Goal: Task Accomplishment & Management: Complete application form

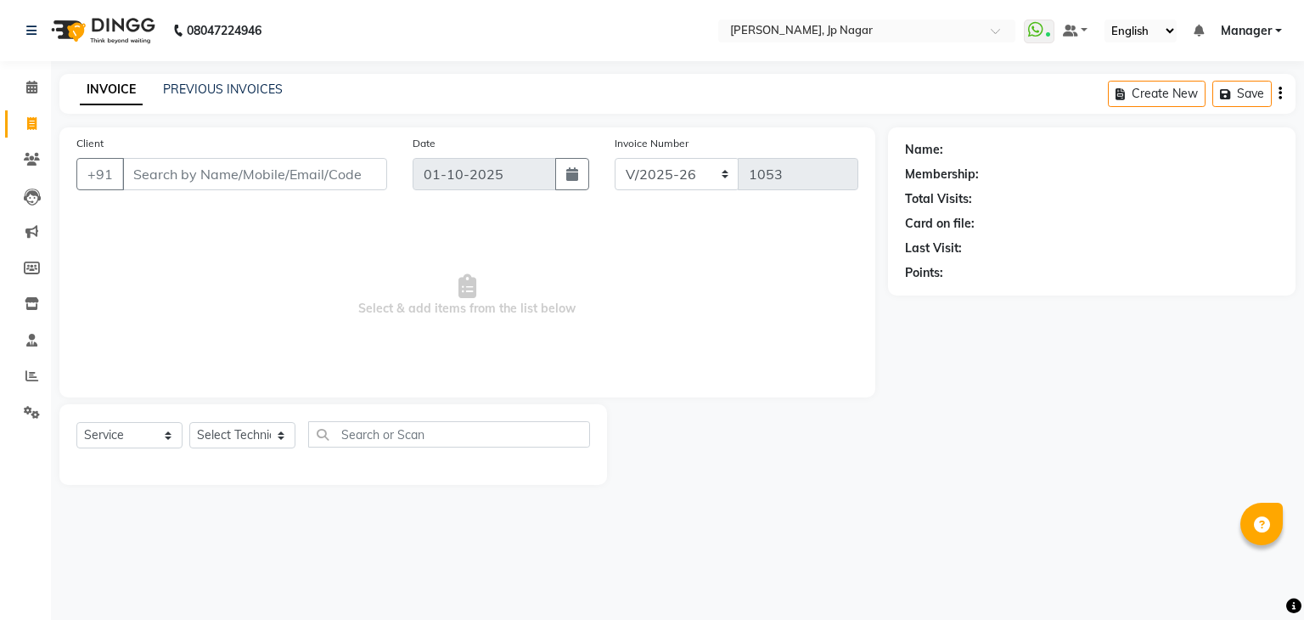
select select "6318"
select select "service"
click at [144, 182] on input "Client" at bounding box center [254, 174] width 265 height 32
click at [250, 440] on select "Select Technician ameer asid [PERSON_NAME] Manager [PERSON_NAME] [PERSON_NAME] …" at bounding box center [242, 435] width 106 height 26
select select "48042"
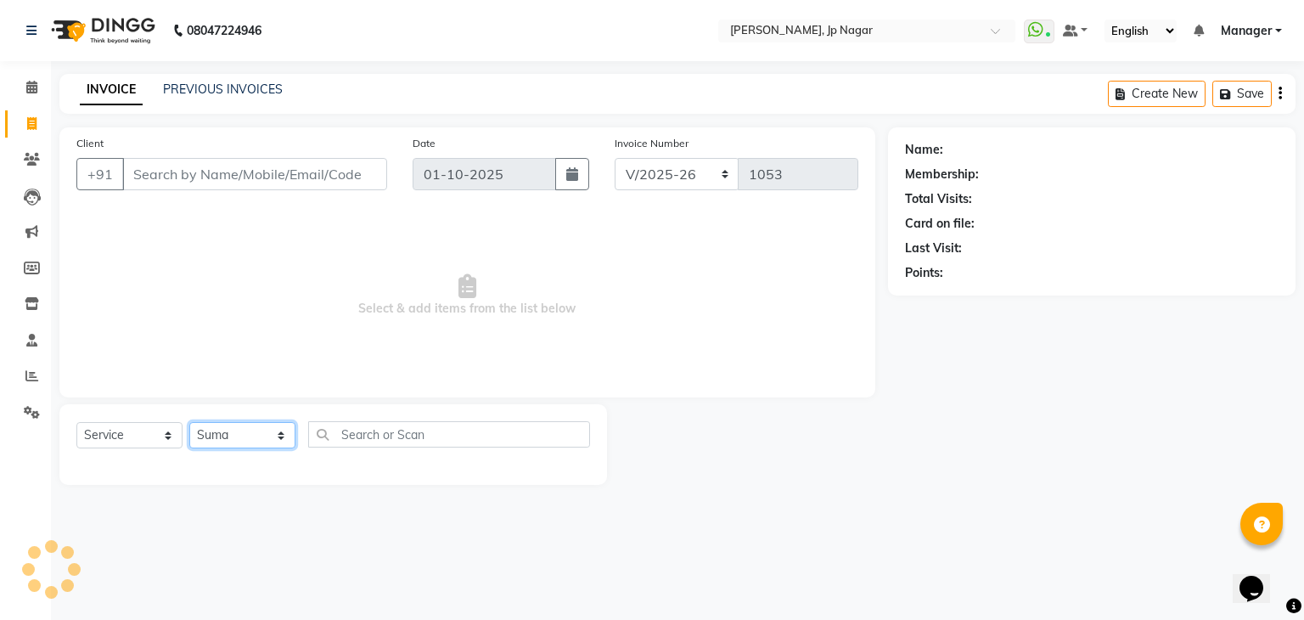
click at [189, 423] on select "Select Technician ameer asid [PERSON_NAME] Manager [PERSON_NAME] [PERSON_NAME] …" at bounding box center [242, 435] width 106 height 26
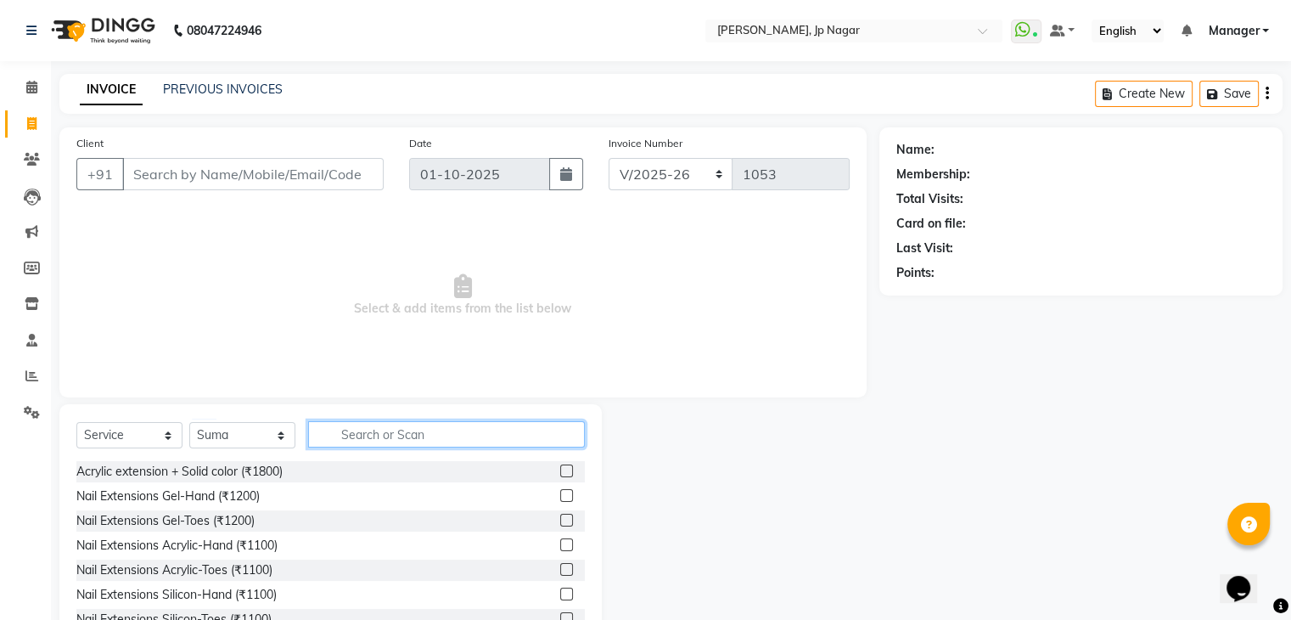
click at [383, 437] on input "text" at bounding box center [446, 434] width 277 height 26
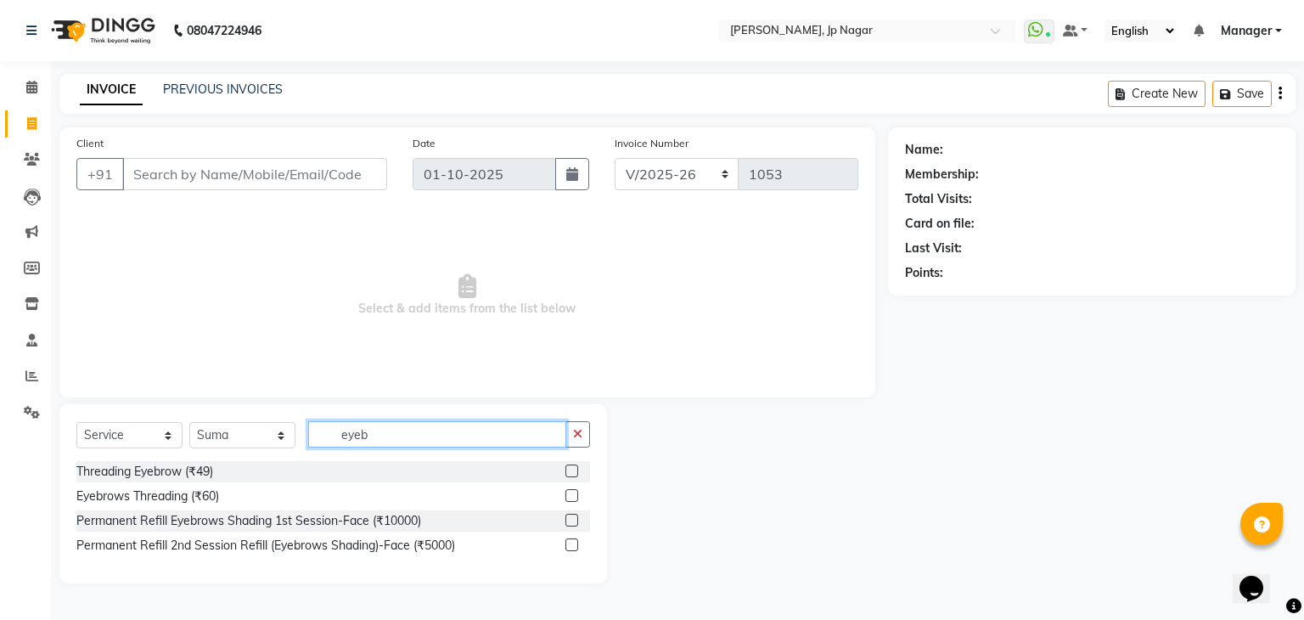
type input "eyeb"
click at [566, 490] on label at bounding box center [571, 495] width 13 height 13
click at [566, 491] on input "checkbox" at bounding box center [570, 496] width 11 height 11
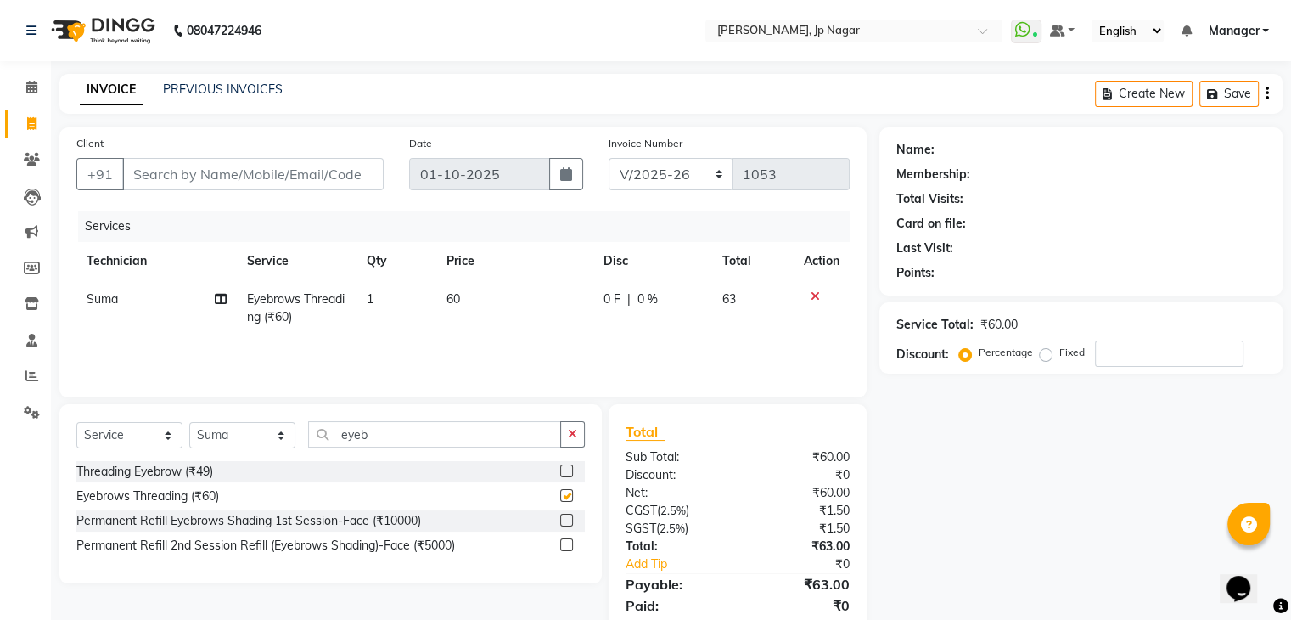
checkbox input "false"
click at [509, 445] on input "eyeb" at bounding box center [434, 434] width 253 height 26
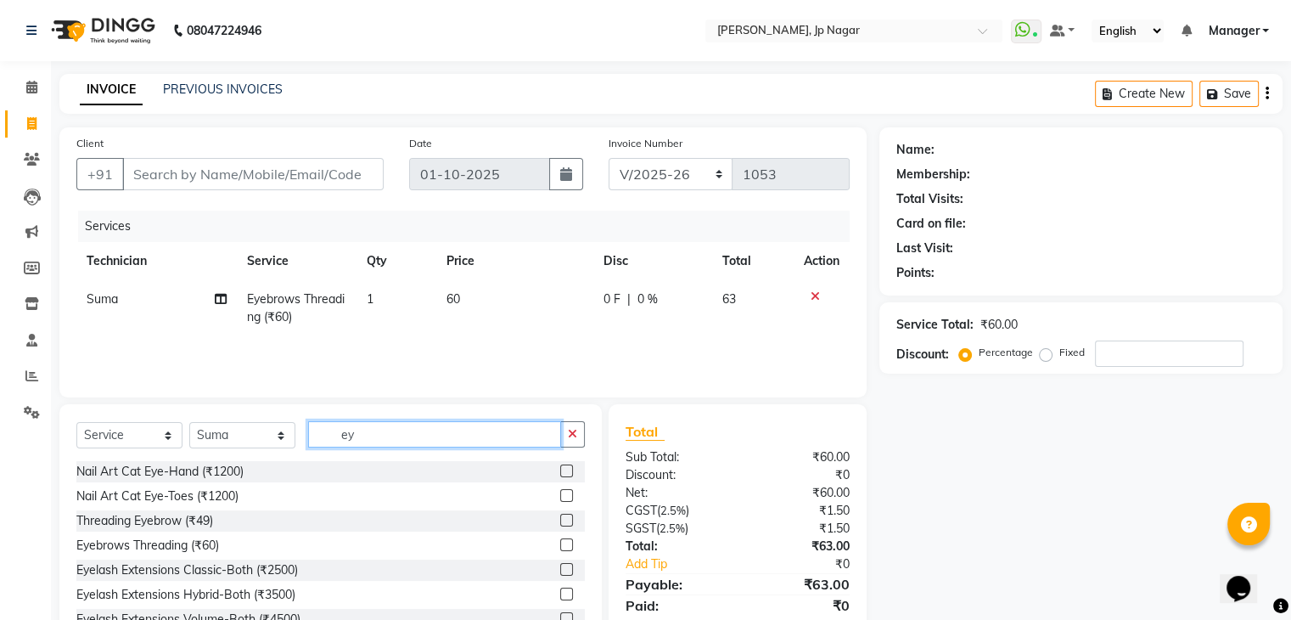
type input "e"
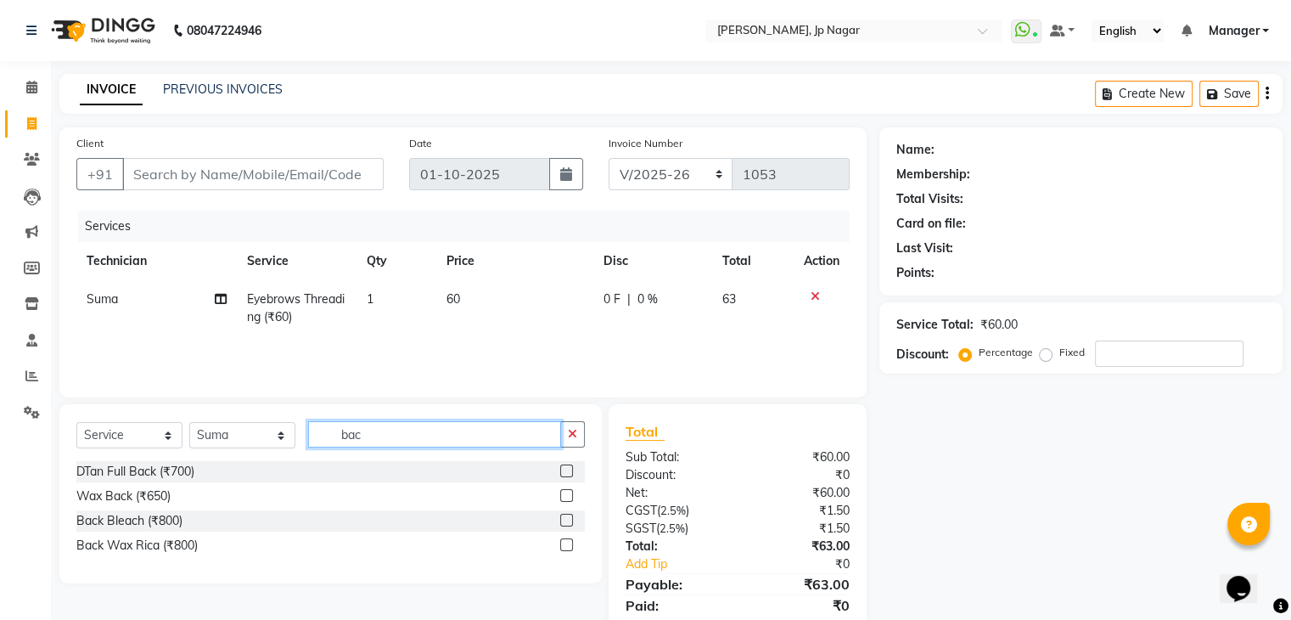
type input "bac"
click at [563, 546] on label at bounding box center [566, 544] width 13 height 13
click at [563, 546] on input "checkbox" at bounding box center [565, 545] width 11 height 11
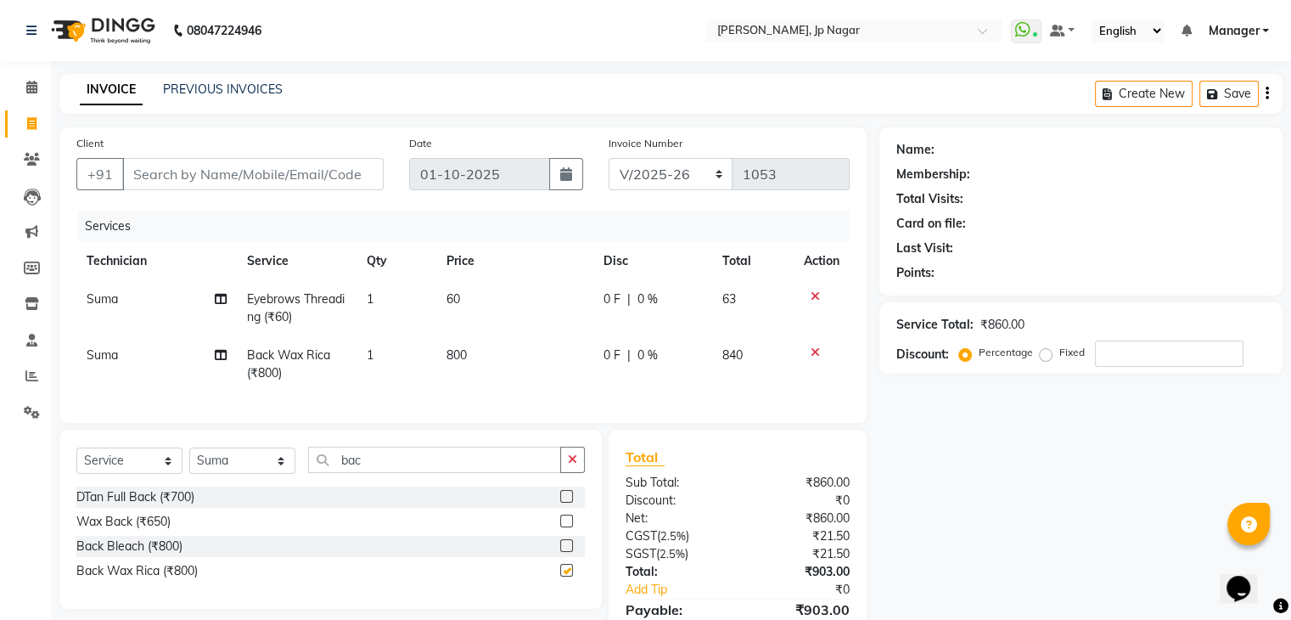
checkbox input "false"
click at [368, 473] on input "bac" at bounding box center [434, 459] width 253 height 26
type input "b"
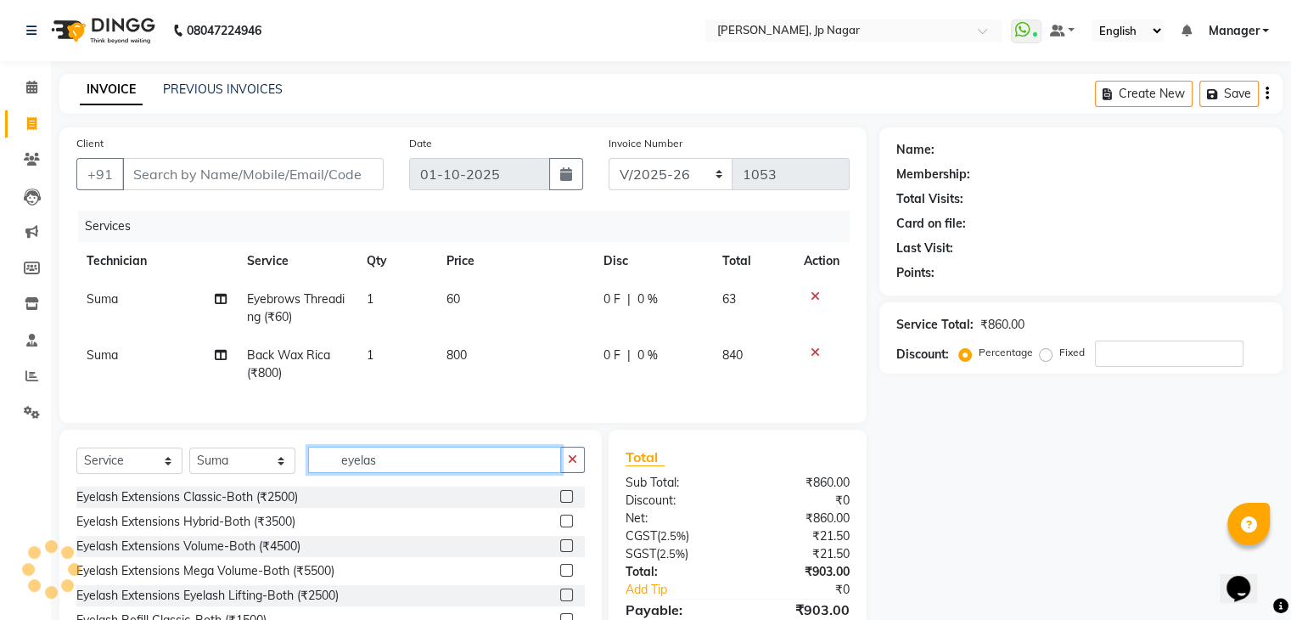
type input "eyelas"
click at [560, 502] on label at bounding box center [566, 496] width 13 height 13
click at [560, 502] on input "checkbox" at bounding box center [565, 496] width 11 height 11
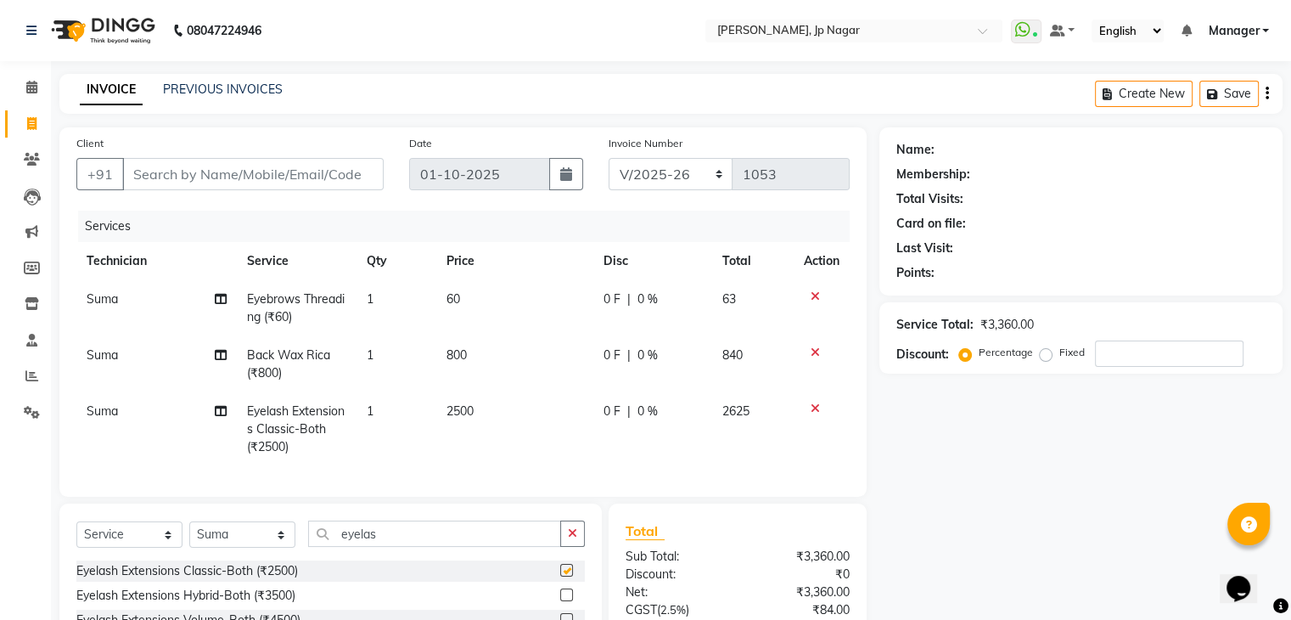
checkbox input "false"
click at [275, 165] on input "Client" at bounding box center [252, 174] width 261 height 32
drag, startPoint x: 1289, startPoint y: 73, endPoint x: 1299, endPoint y: 72, distance: 10.2
click at [1291, 72] on html "08047224946 Select Location × Nailashes, Jp Nagar WhatsApp Status ✕ Status: Con…" at bounding box center [645, 310] width 1291 height 620
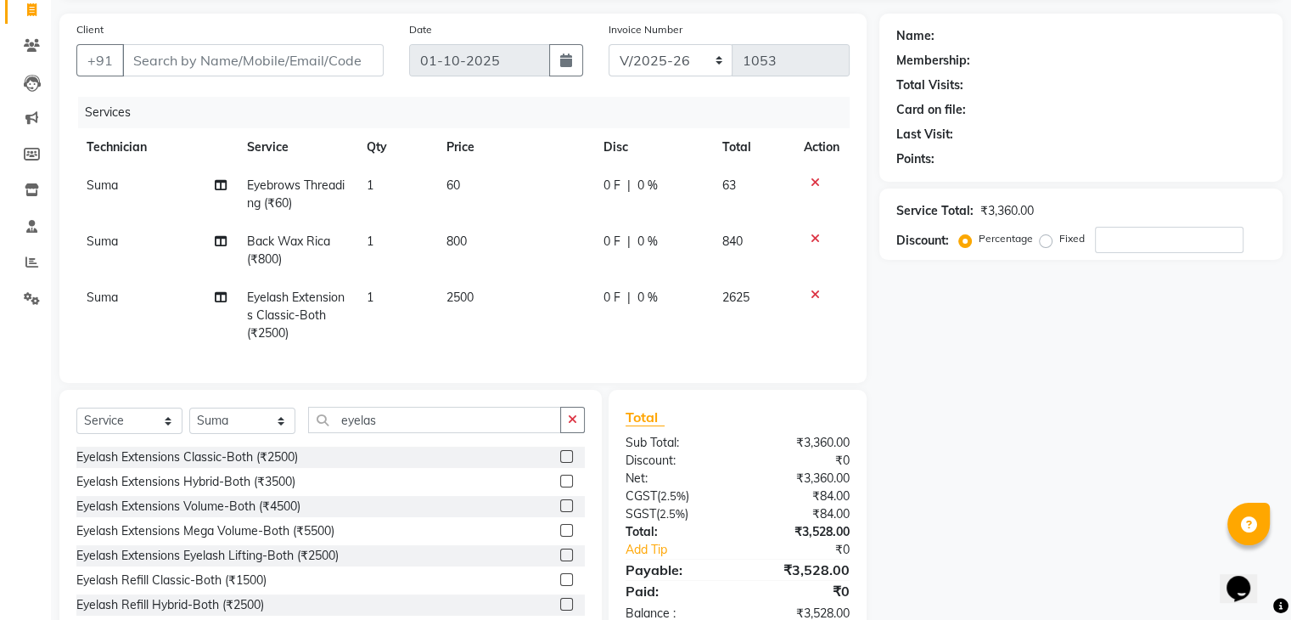
scroll to position [173, 0]
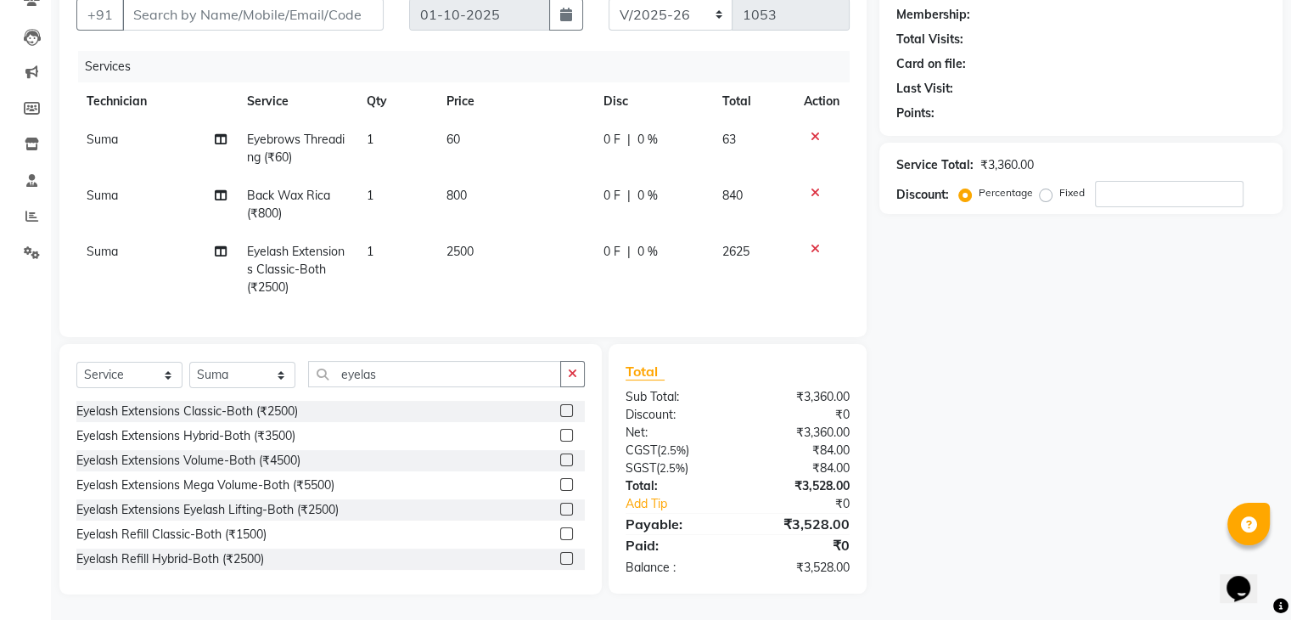
click at [822, 131] on div at bounding box center [822, 137] width 36 height 12
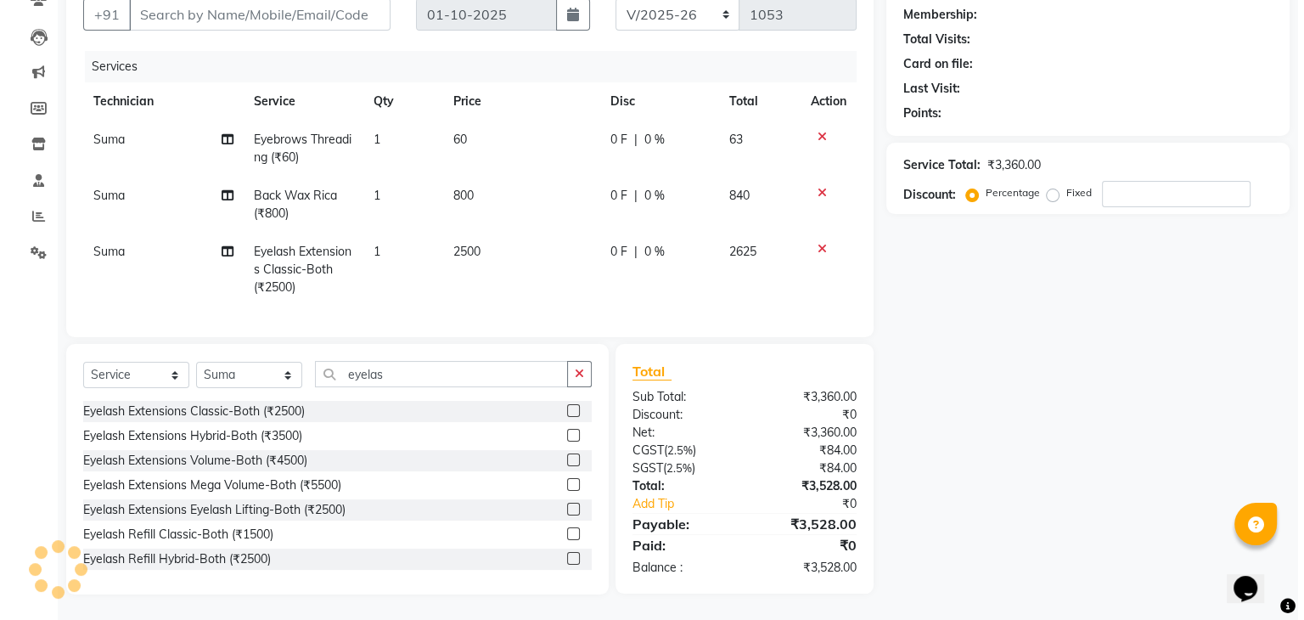
scroll to position [0, 0]
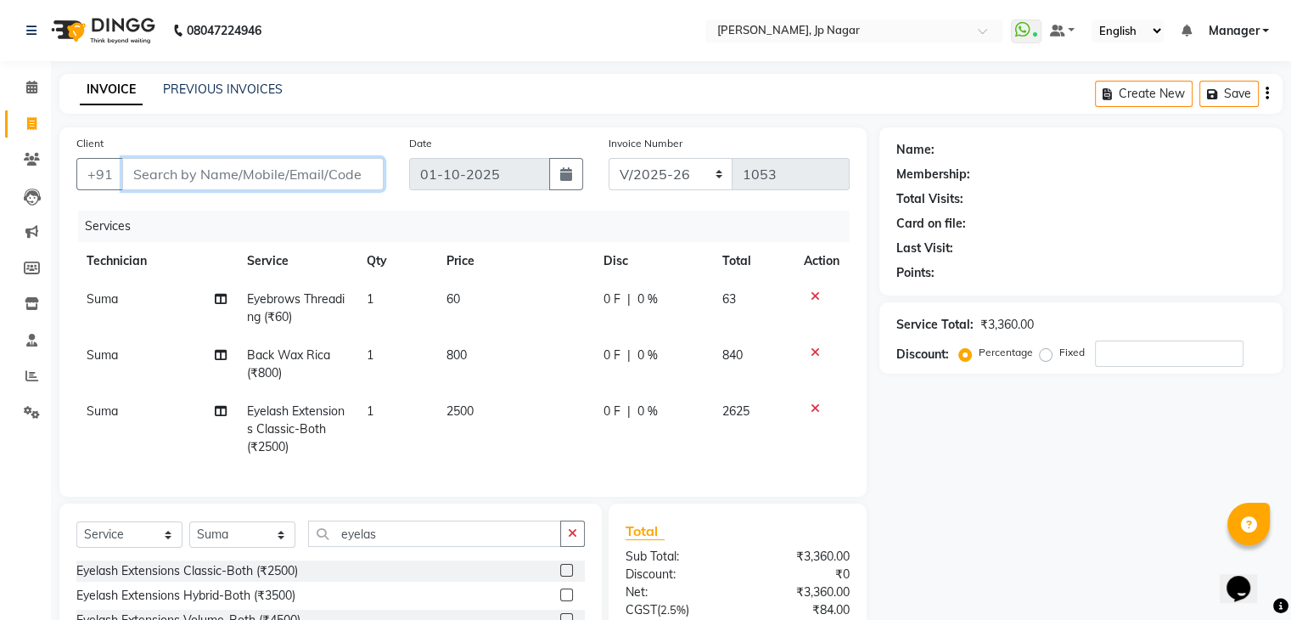
click at [160, 171] on input "Client" at bounding box center [252, 174] width 261 height 32
type input "7"
type input "0"
type input "7978384525"
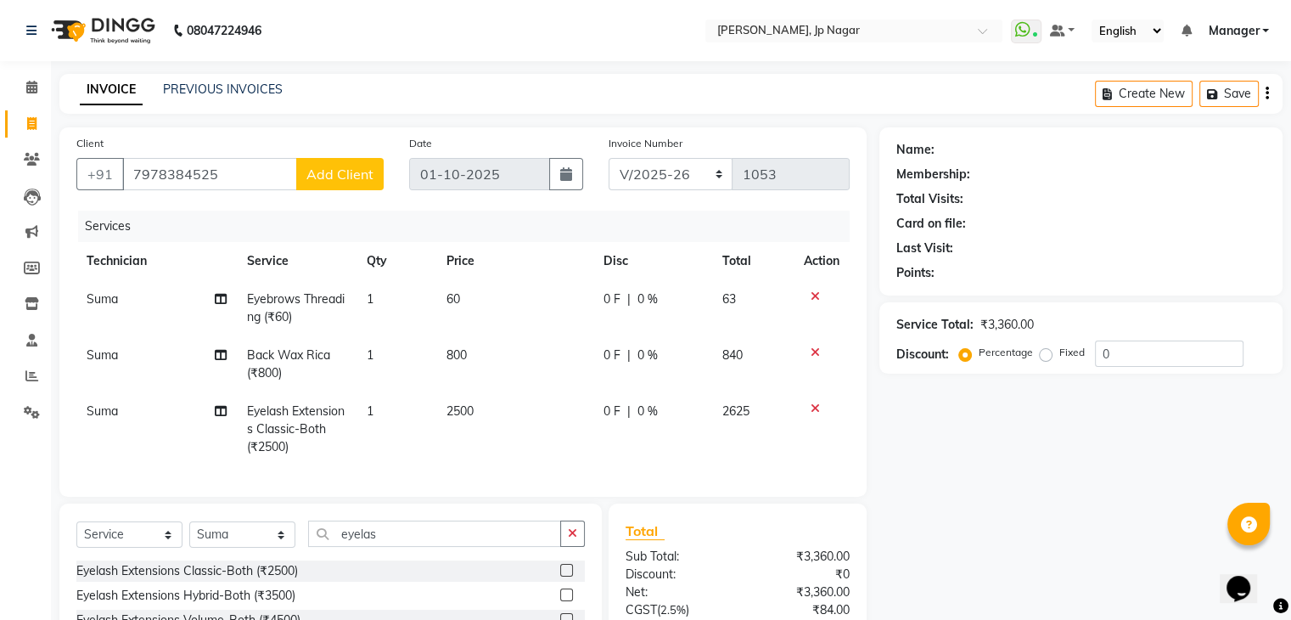
click at [165, 408] on td "Suma" at bounding box center [156, 429] width 160 height 74
select select "48042"
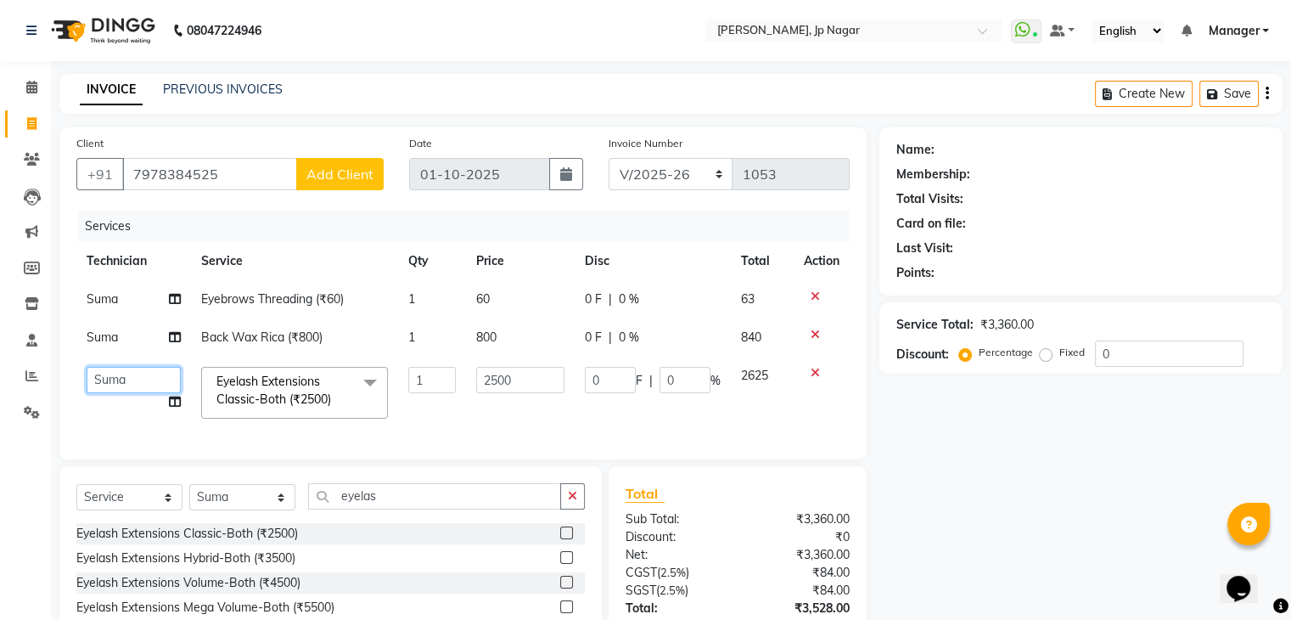
click at [166, 389] on select "ameer asid [PERSON_NAME] Manager [PERSON_NAME] [PERSON_NAME] Vishnu" at bounding box center [134, 380] width 94 height 26
select select "81548"
click at [311, 174] on span "Add Client" at bounding box center [339, 173] width 67 height 17
select select "21"
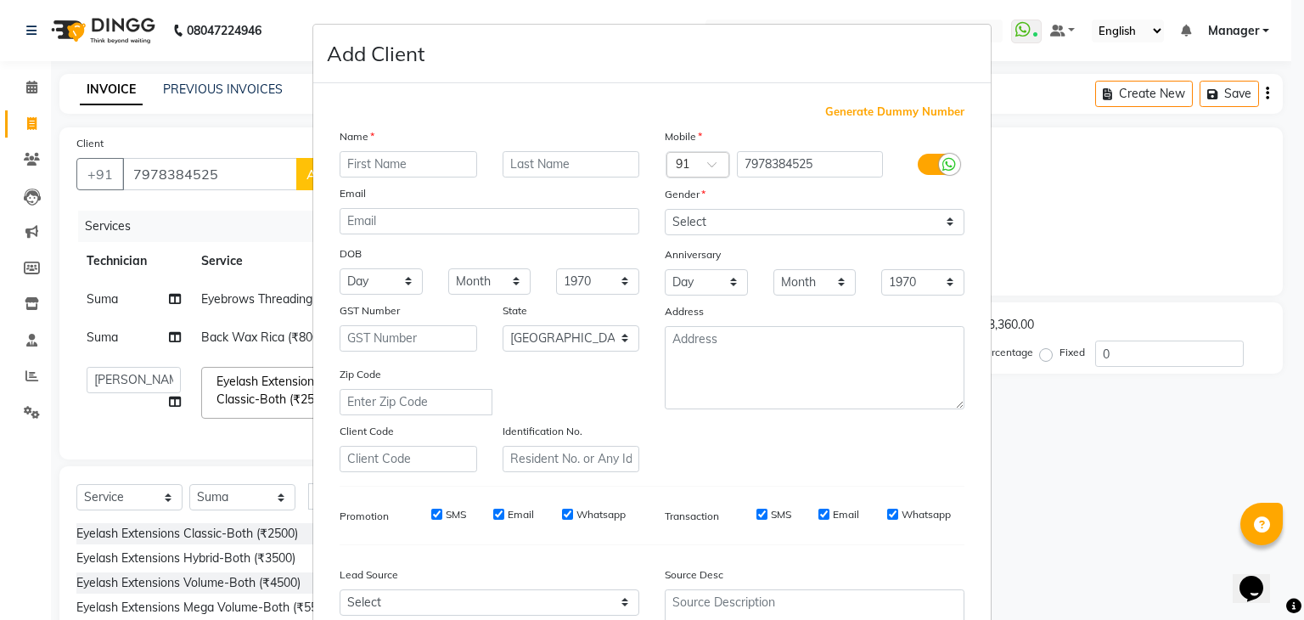
click at [362, 150] on div "Name" at bounding box center [354, 139] width 54 height 24
click at [368, 167] on input "text" at bounding box center [407, 164] width 137 height 26
type input "[PERSON_NAME]"
click at [934, 233] on select "Select [DEMOGRAPHIC_DATA] [DEMOGRAPHIC_DATA] Other Prefer Not To Say" at bounding box center [815, 222] width 300 height 26
select select "[DEMOGRAPHIC_DATA]"
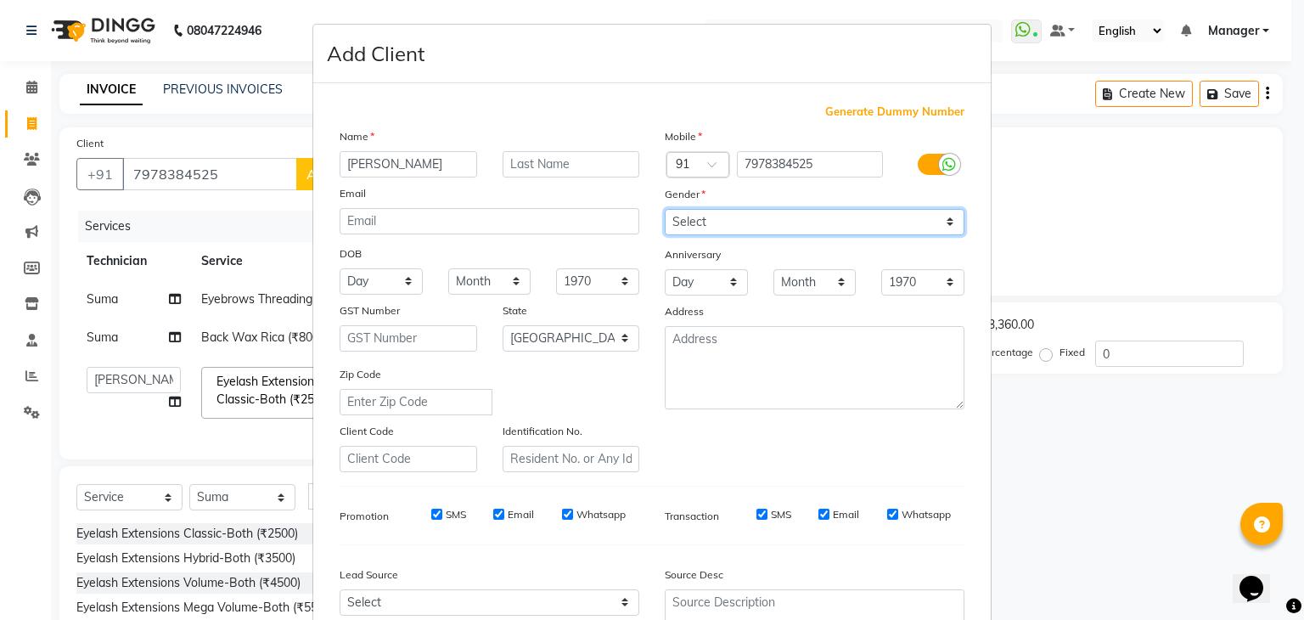
click at [665, 210] on select "Select [DEMOGRAPHIC_DATA] [DEMOGRAPHIC_DATA] Other Prefer Not To Say" at bounding box center [815, 222] width 300 height 26
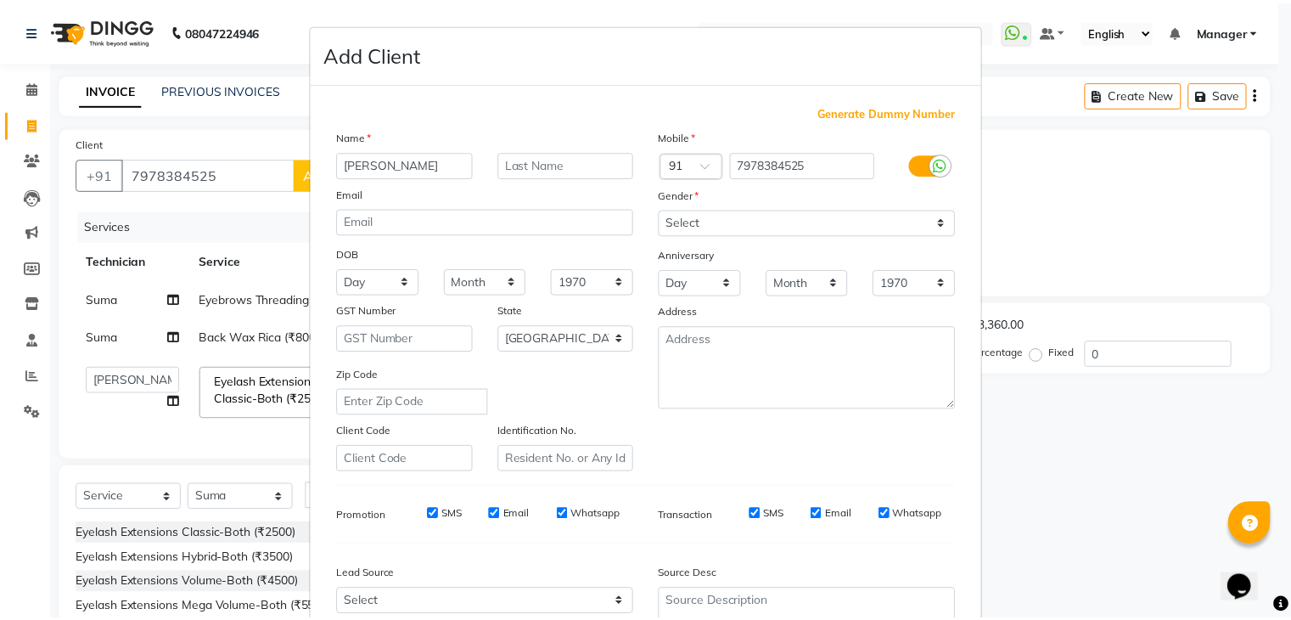
scroll to position [172, 0]
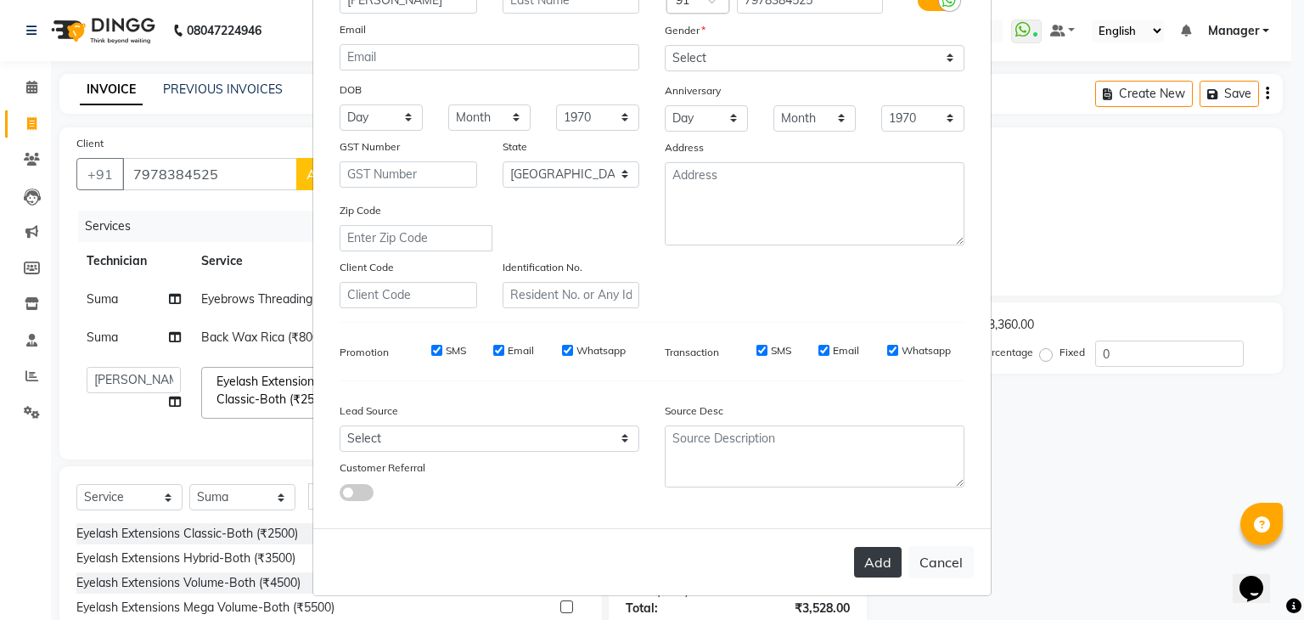
click at [866, 564] on button "Add" at bounding box center [878, 562] width 48 height 31
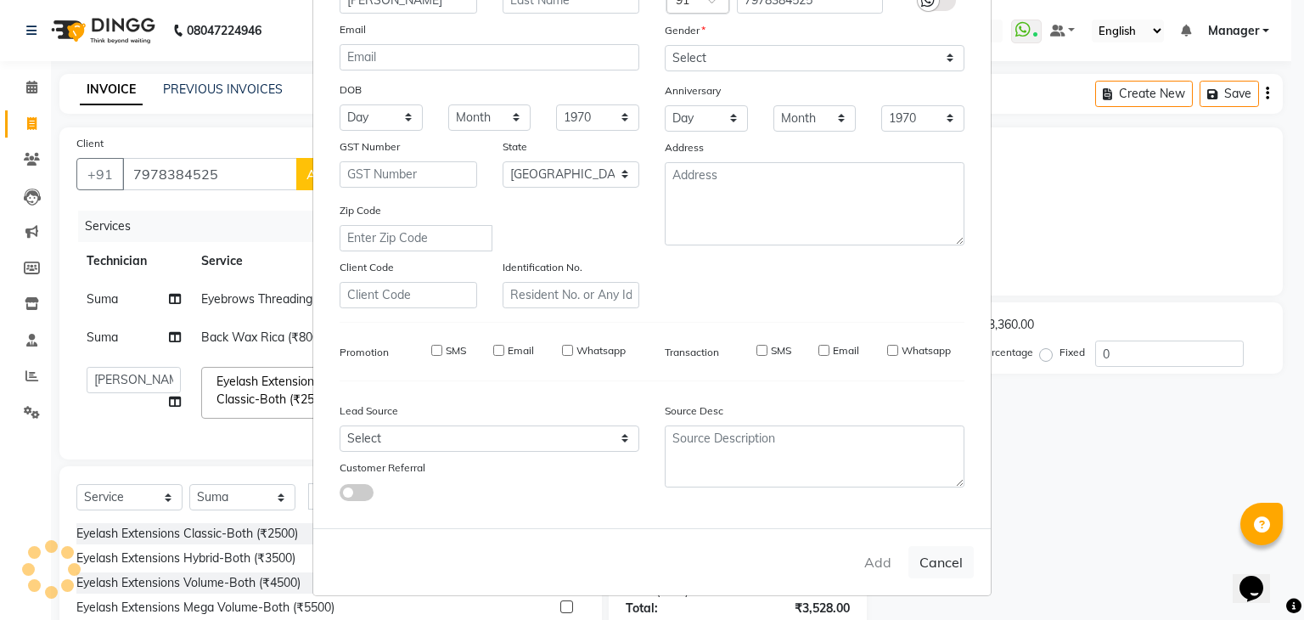
type input "79******25"
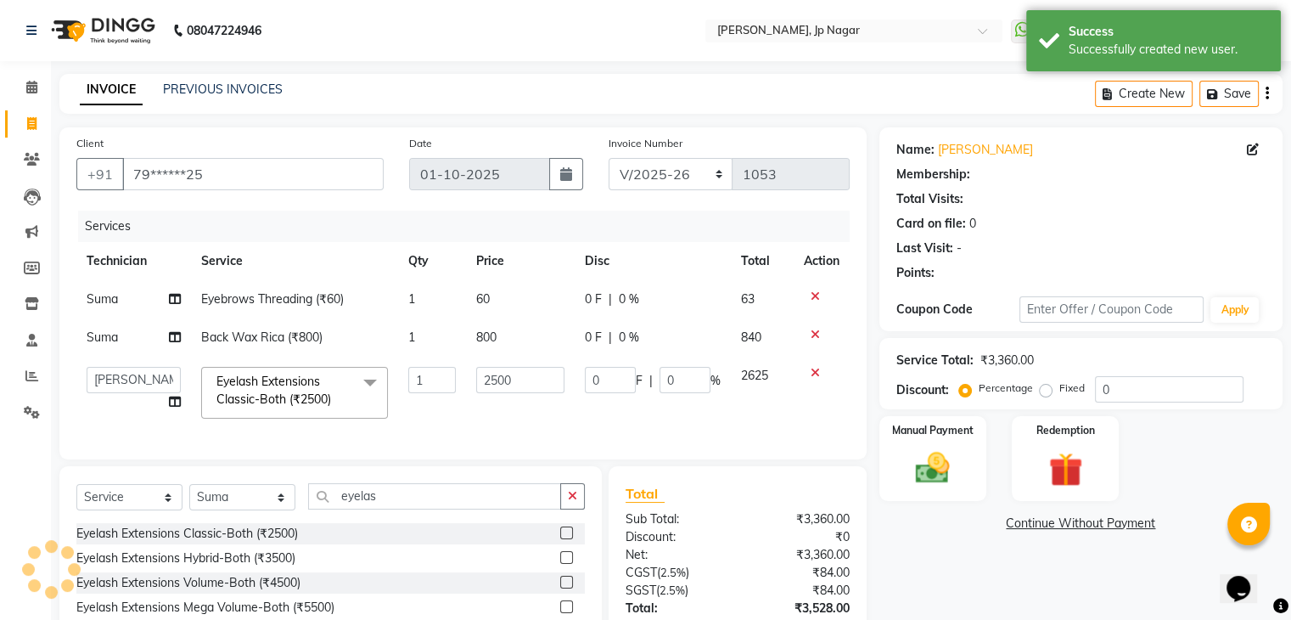
select select "1: Object"
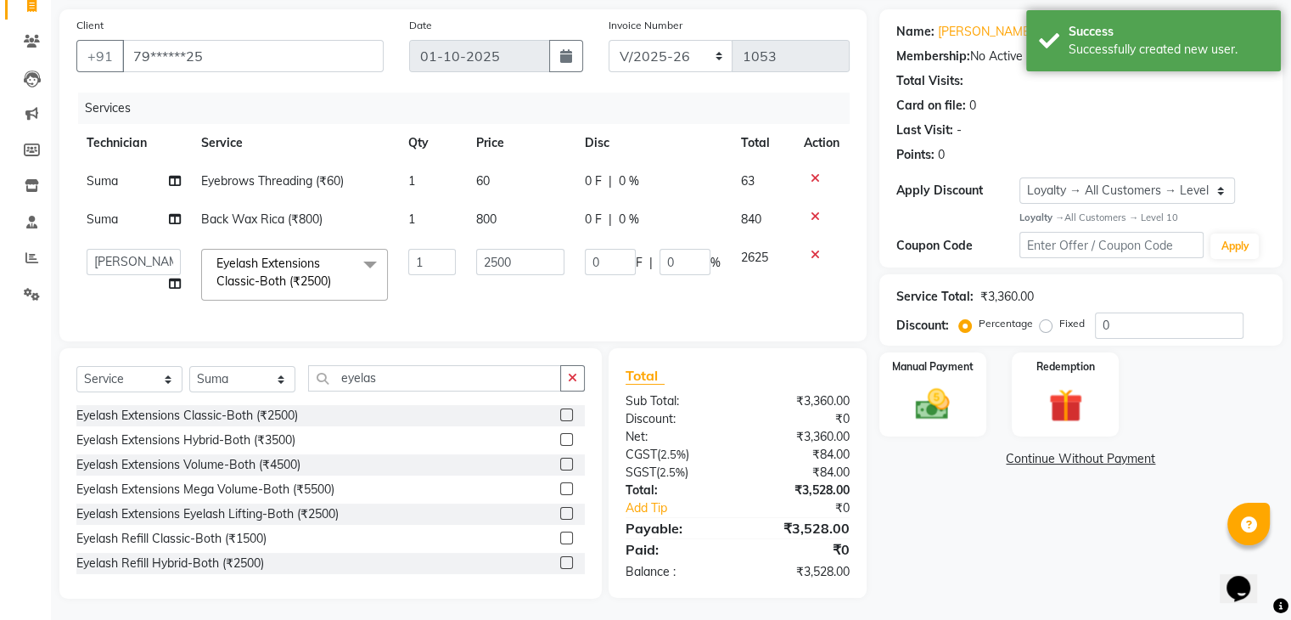
scroll to position [136, 0]
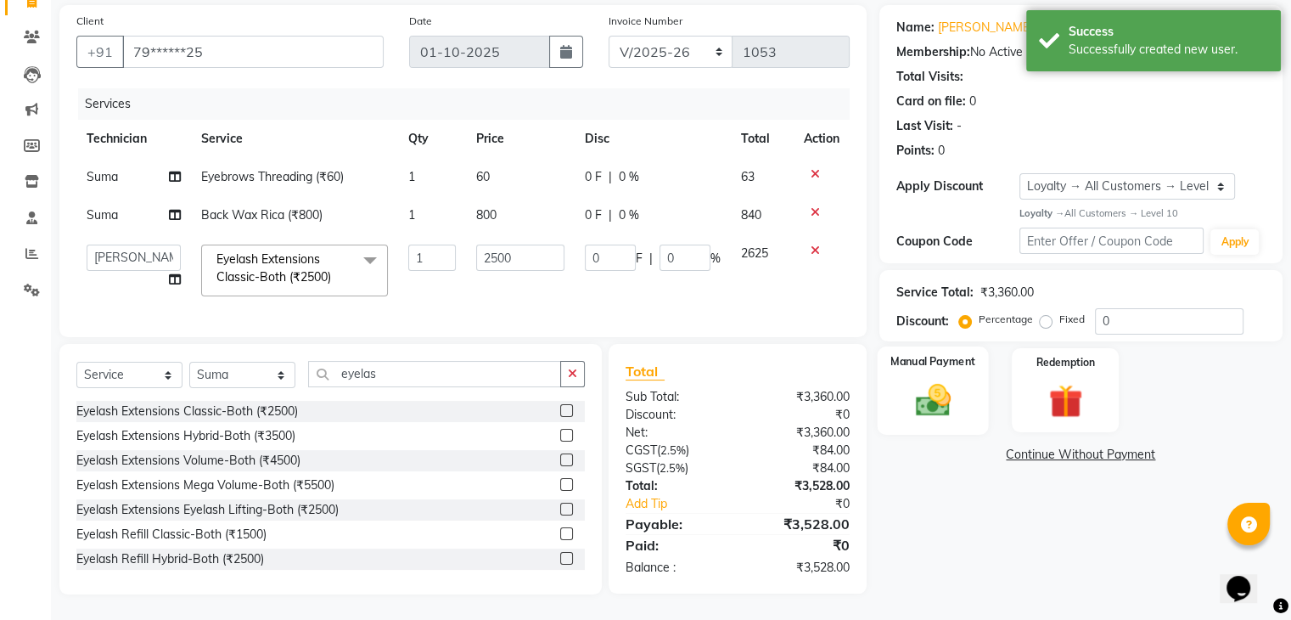
click at [910, 361] on div "Manual Payment" at bounding box center [932, 389] width 111 height 87
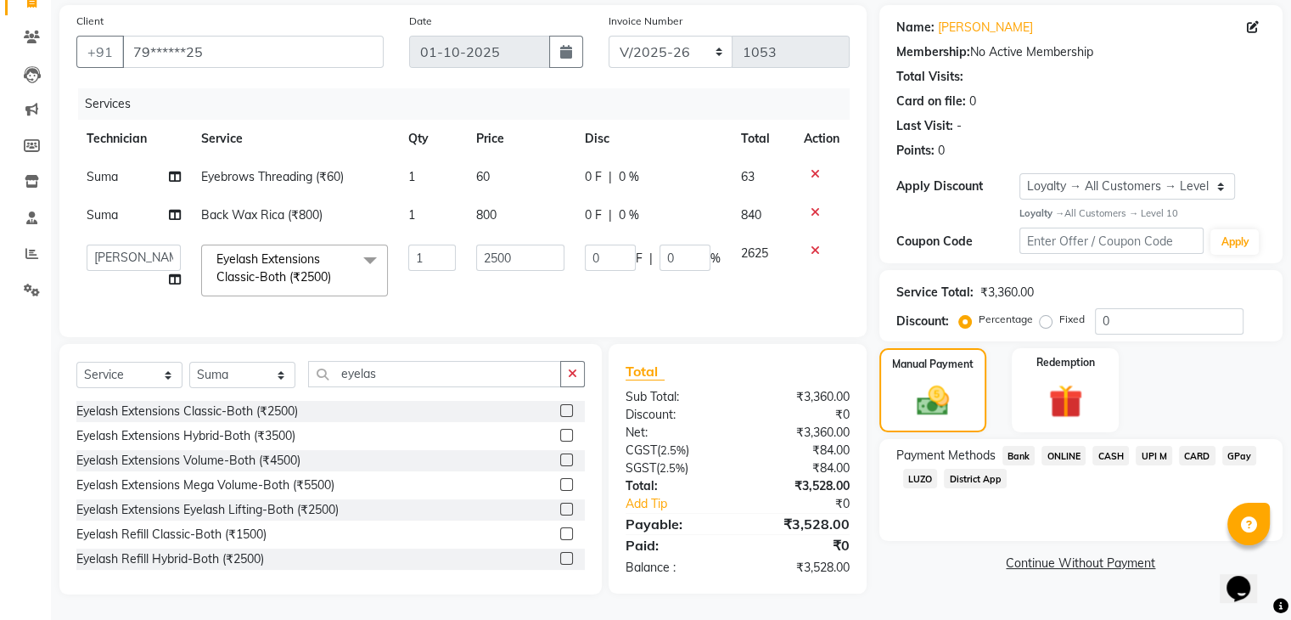
click at [1147, 446] on span "UPI M" at bounding box center [1154, 456] width 36 height 20
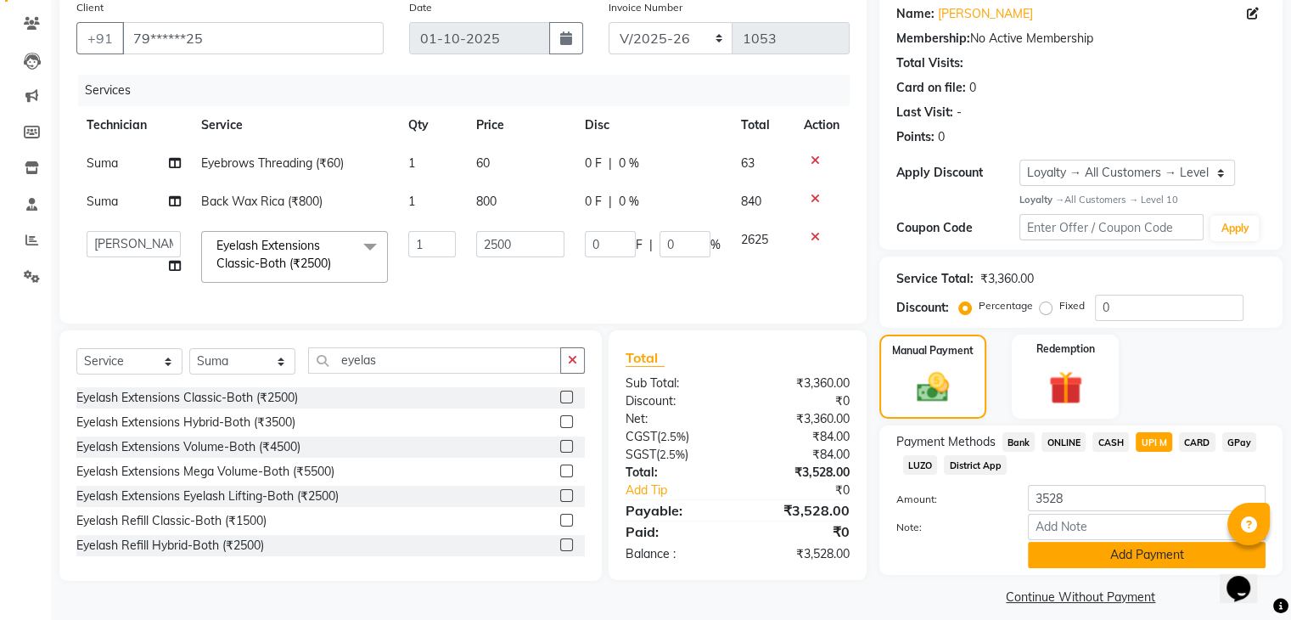
click at [1124, 552] on button "Add Payment" at bounding box center [1147, 554] width 238 height 26
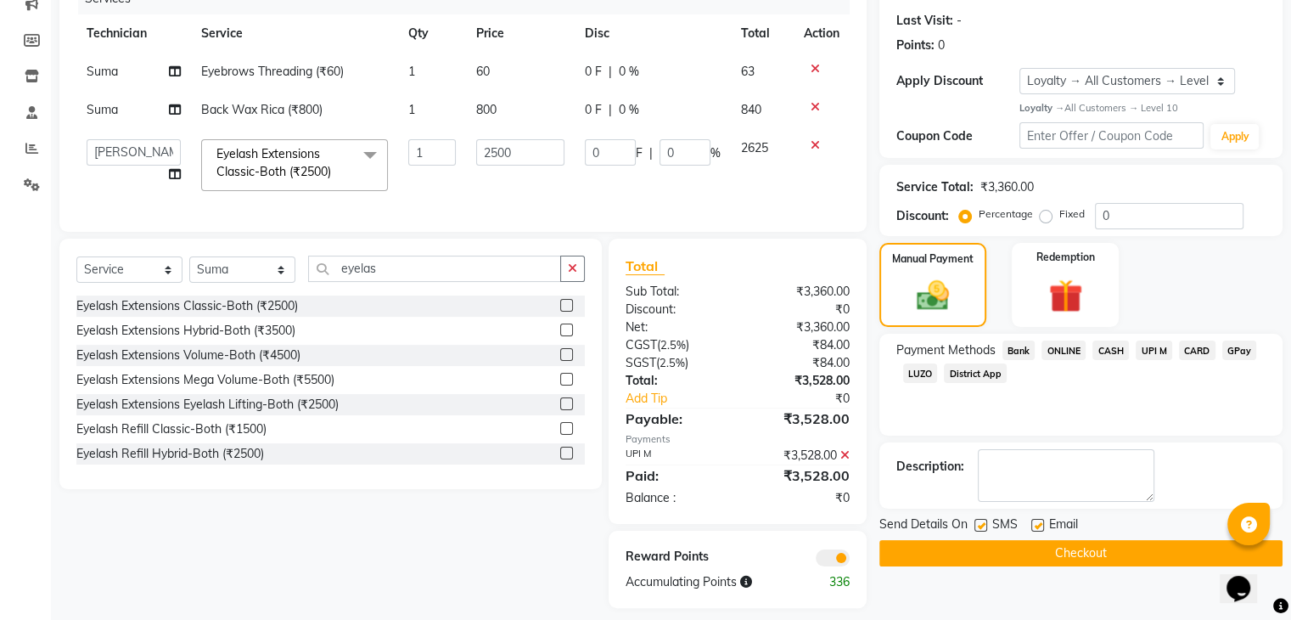
scroll to position [230, 0]
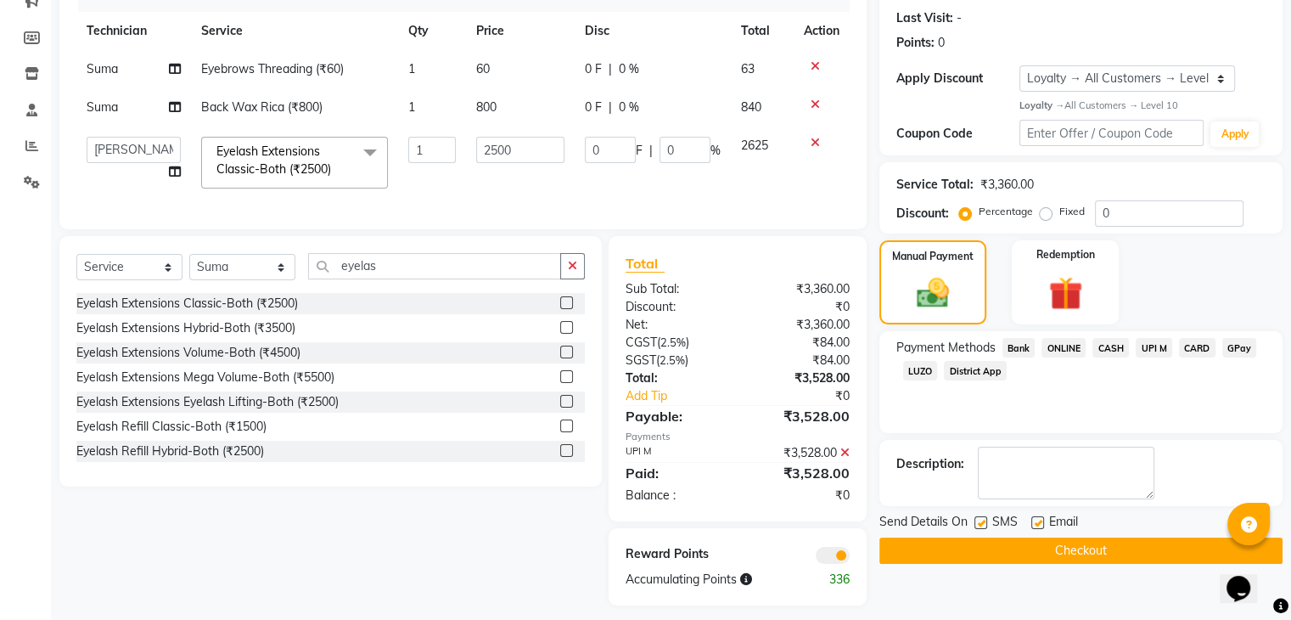
click at [1030, 534] on div "Send Details On SMS Email Checkout" at bounding box center [1080, 538] width 403 height 51
click at [1032, 544] on button "Checkout" at bounding box center [1080, 550] width 403 height 26
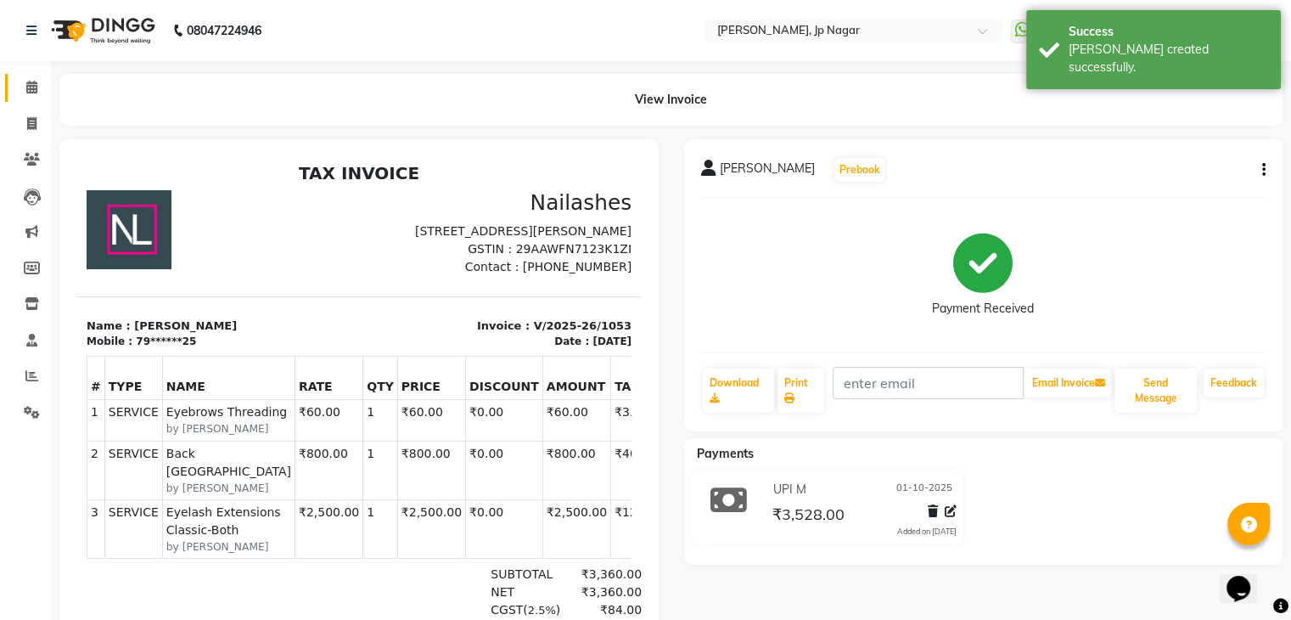
click at [33, 76] on link "Calendar" at bounding box center [25, 88] width 41 height 28
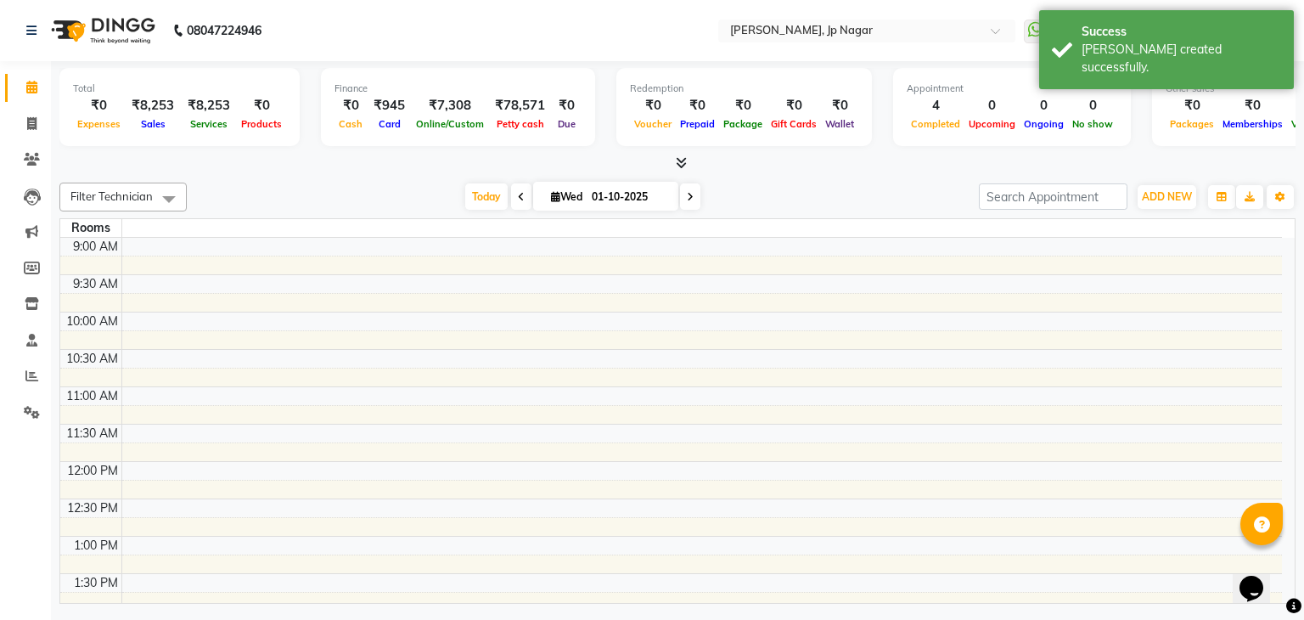
click at [33, 76] on link "Calendar" at bounding box center [25, 88] width 41 height 28
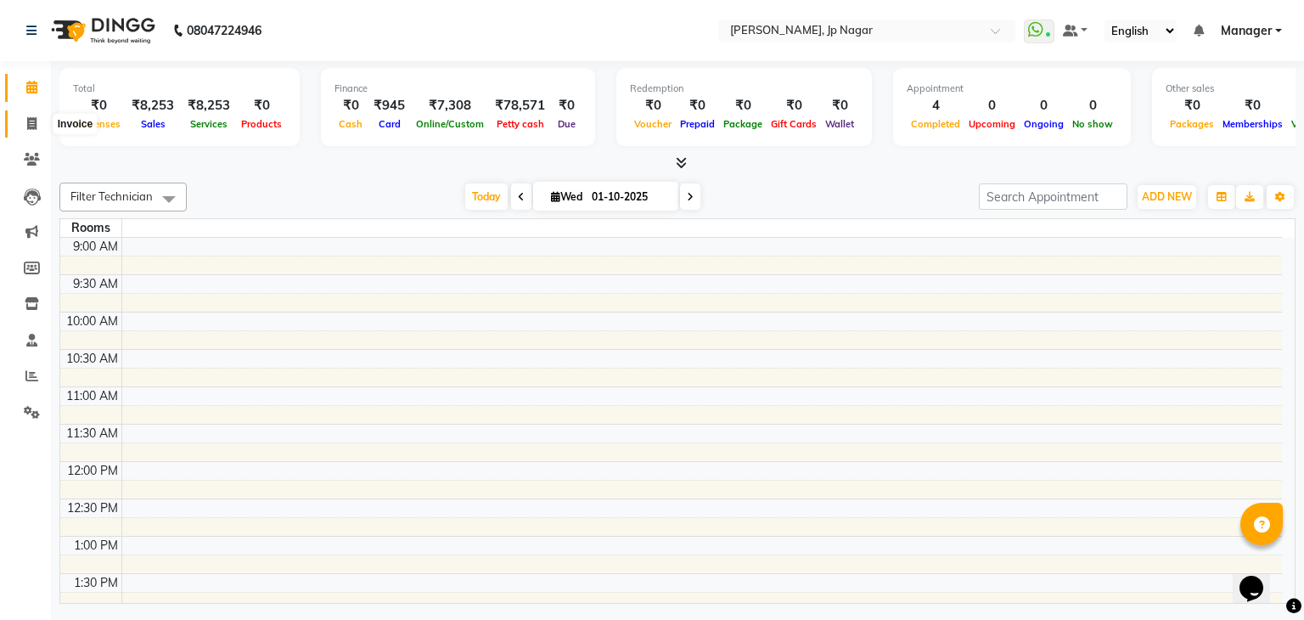
click at [31, 123] on icon at bounding box center [31, 123] width 9 height 13
select select "service"
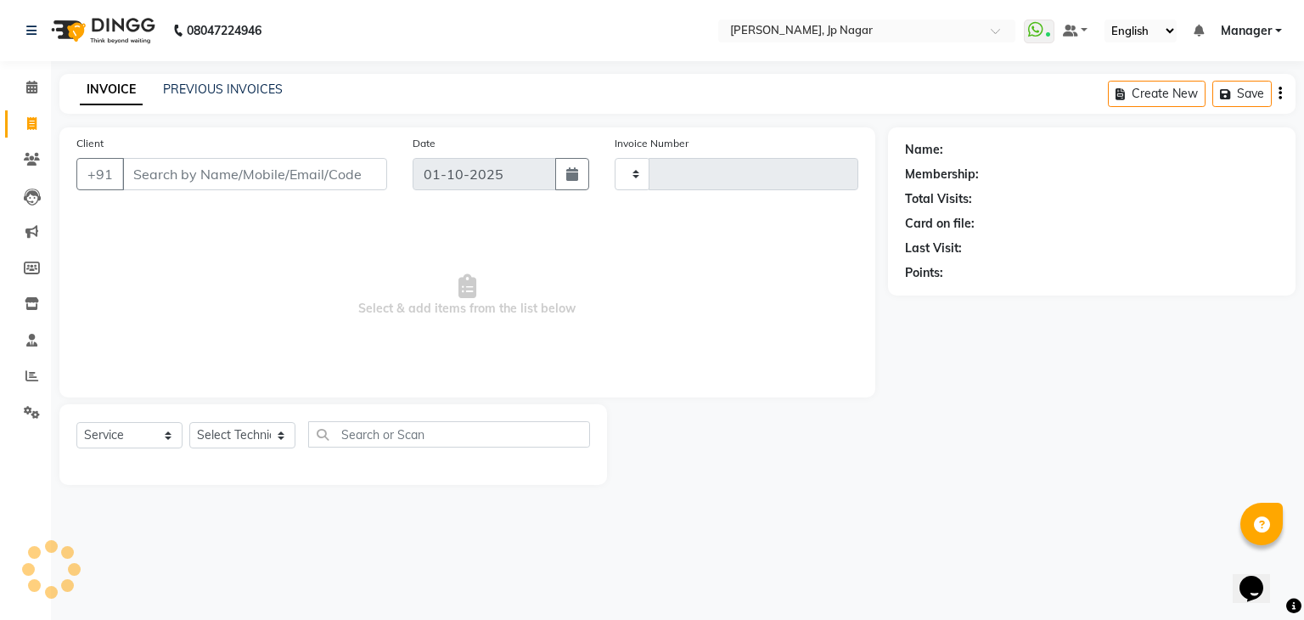
type input "1054"
select select "6318"
click at [31, 123] on icon at bounding box center [31, 123] width 9 height 13
select select "6318"
select select "service"
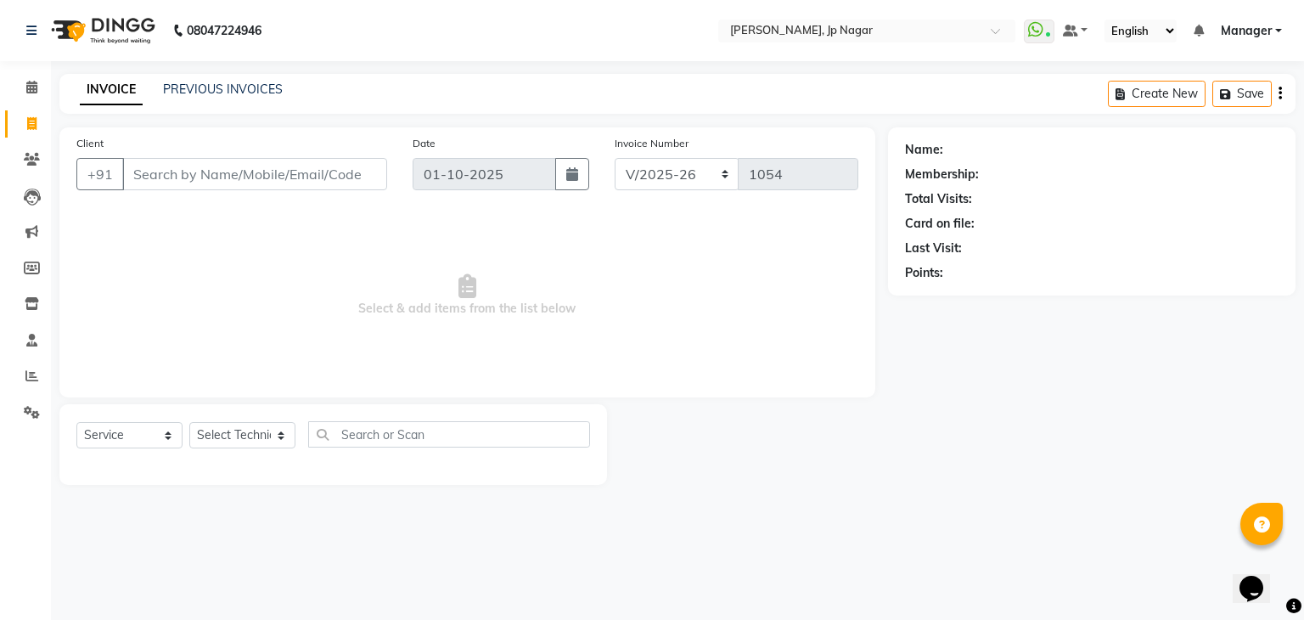
click at [175, 259] on span "Select & add items from the list below" at bounding box center [467, 295] width 782 height 170
click at [41, 86] on span at bounding box center [32, 88] width 30 height 20
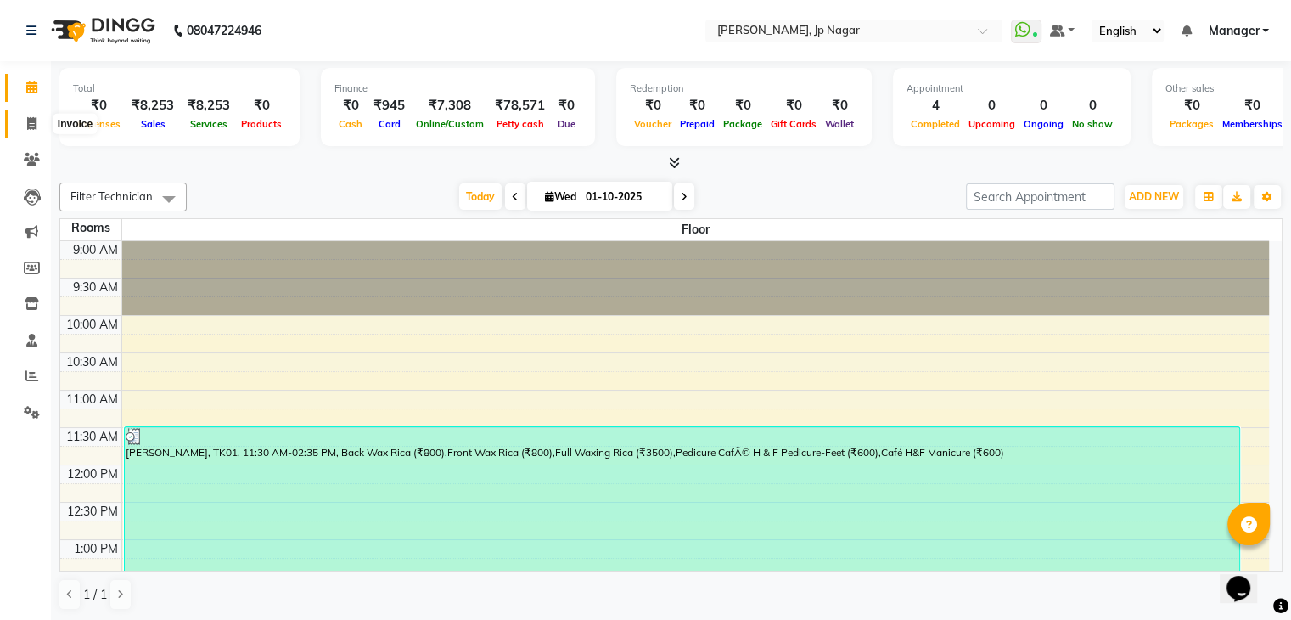
click at [27, 124] on icon at bounding box center [31, 123] width 9 height 13
select select "service"
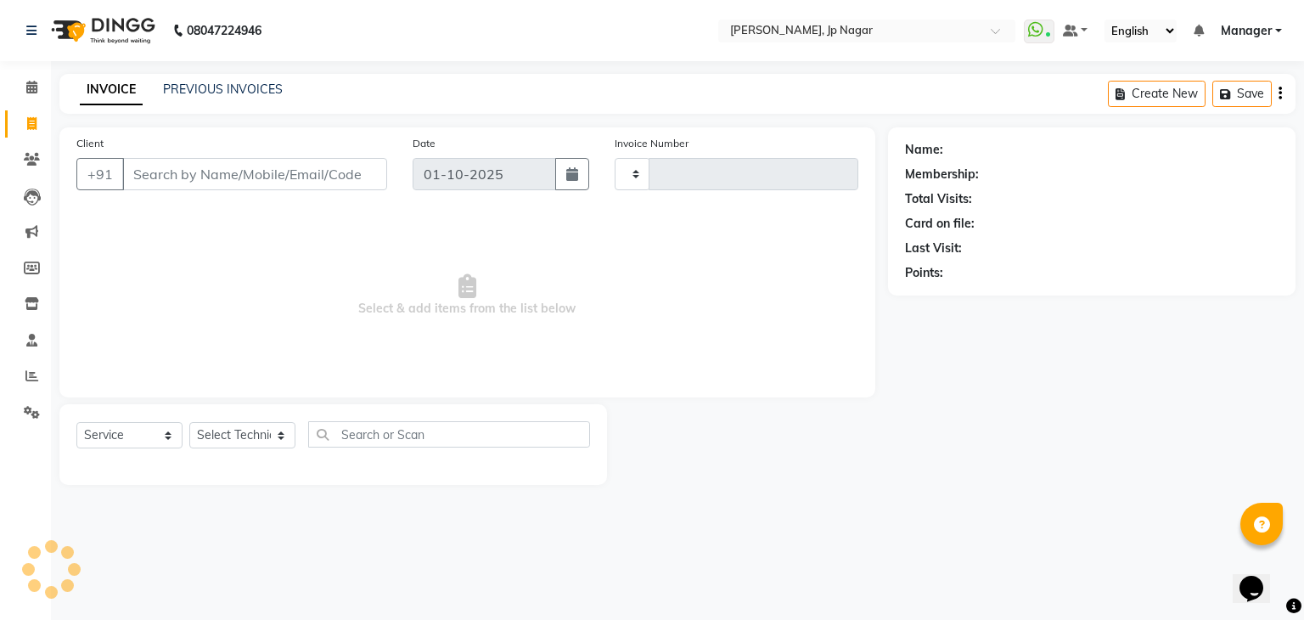
type input "1054"
select select "6318"
click at [26, 93] on icon at bounding box center [31, 87] width 11 height 13
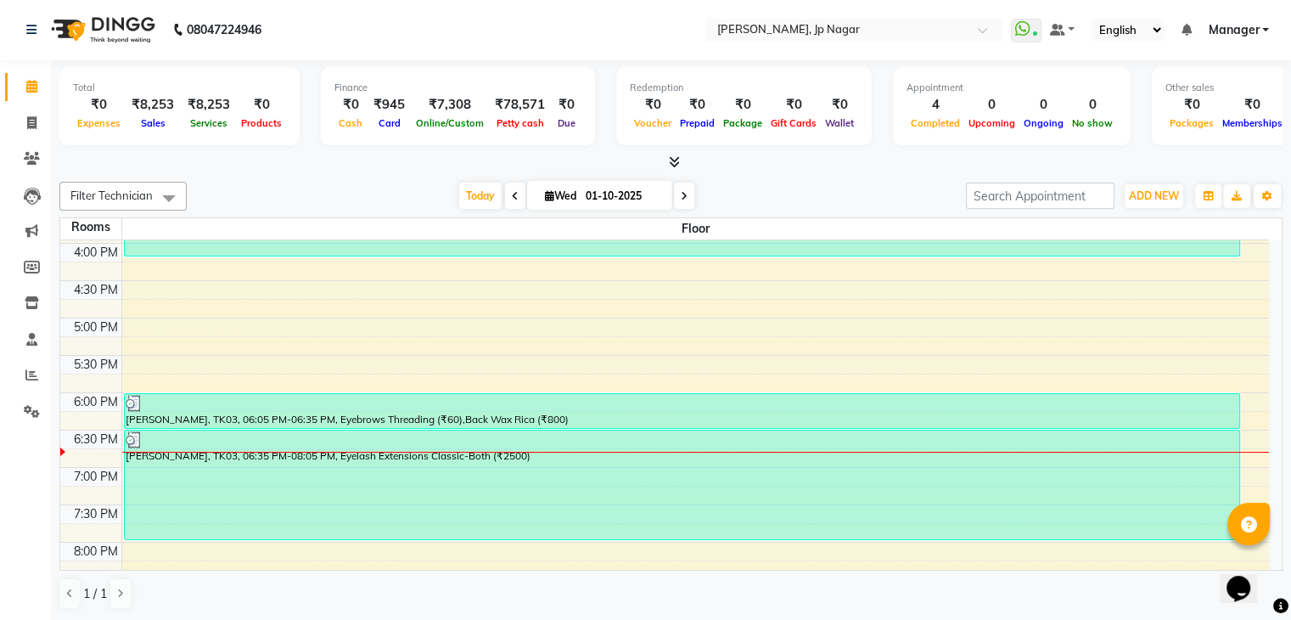
scroll to position [519, 0]
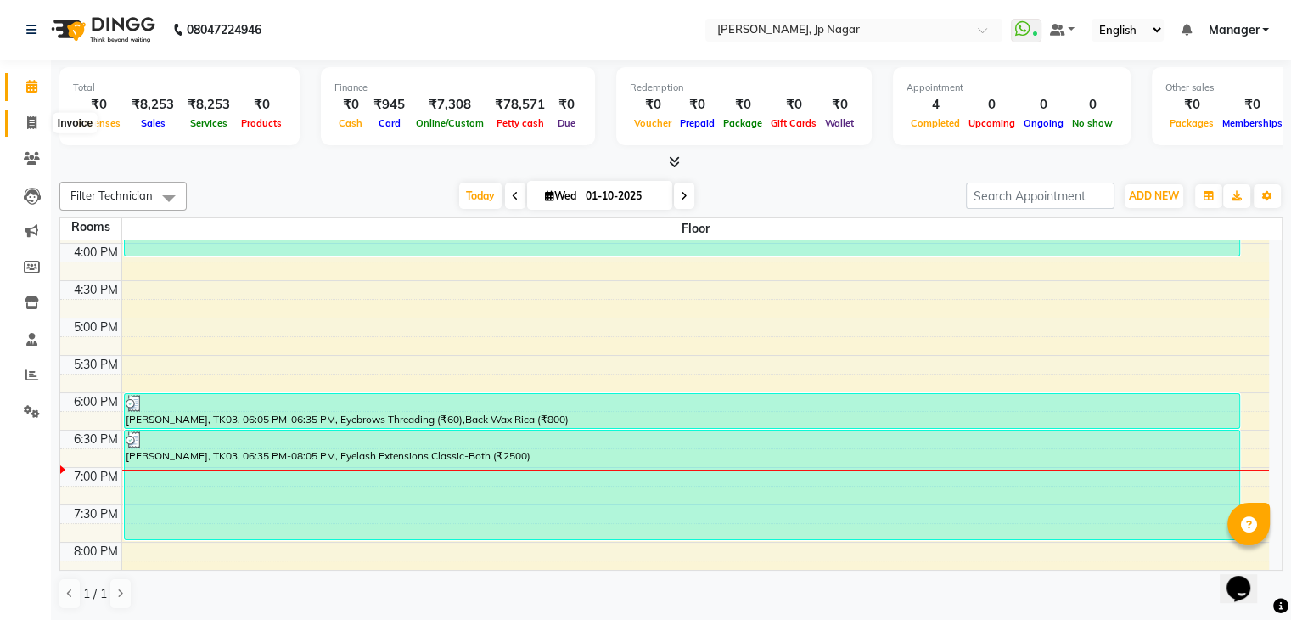
click at [24, 128] on span at bounding box center [32, 124] width 30 height 20
select select "service"
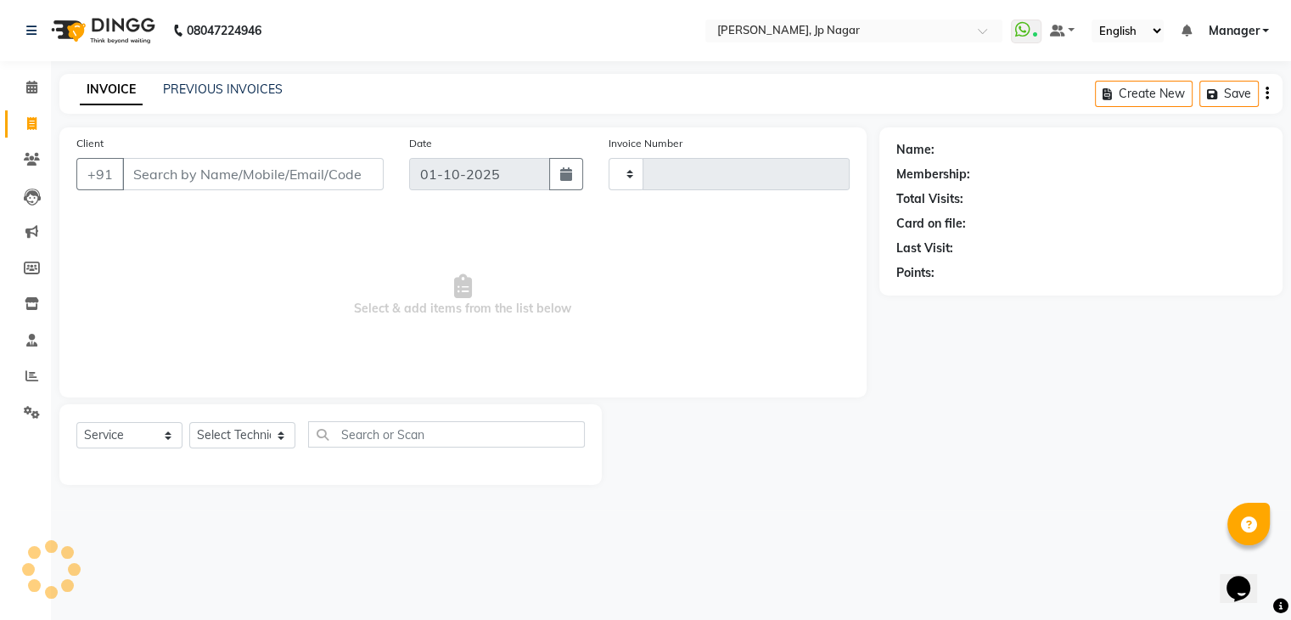
type input "1054"
select select "6318"
click at [271, 435] on select "Select Technician ameer asid [PERSON_NAME] Manager [PERSON_NAME] [PERSON_NAME] …" at bounding box center [242, 435] width 106 height 26
click at [189, 423] on select "Select Technician ameer asid [PERSON_NAME] Manager [PERSON_NAME] [PERSON_NAME] …" at bounding box center [242, 435] width 106 height 26
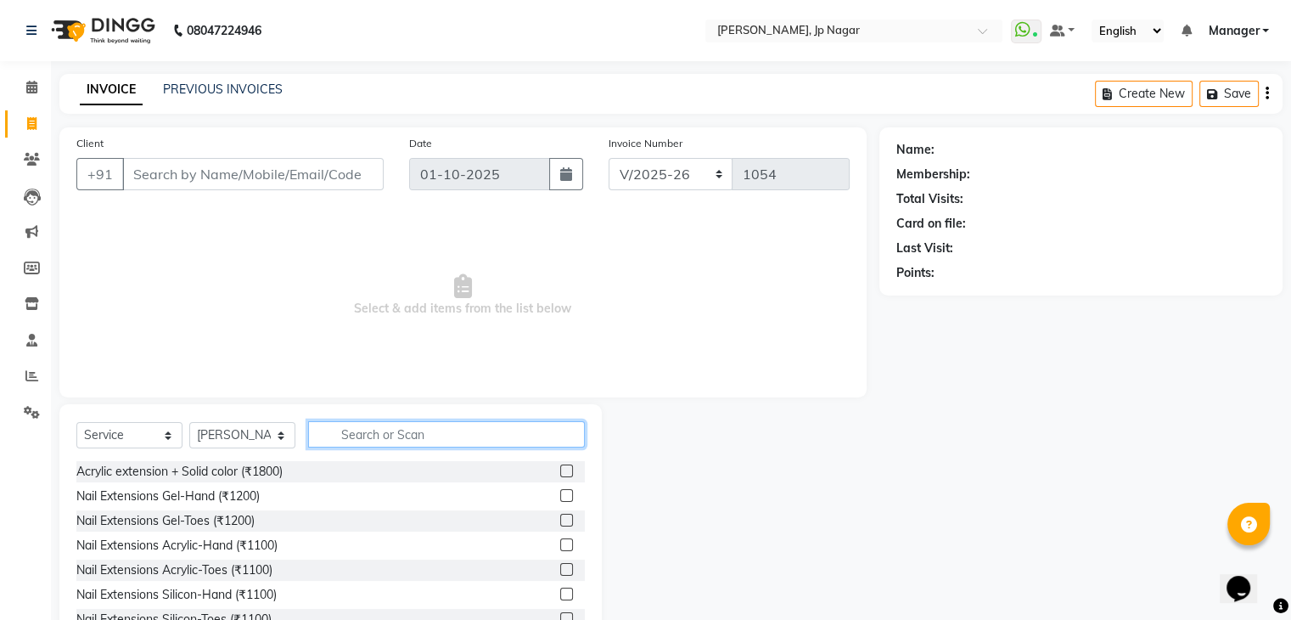
drag, startPoint x: 392, startPoint y: 433, endPoint x: 266, endPoint y: 439, distance: 126.6
click at [266, 439] on div "Select Service Product Membership Package Voucher Prepaid Gift Card Select Tech…" at bounding box center [330, 441] width 508 height 40
click at [266, 439] on select "Select Technician ameer asid [PERSON_NAME] Manager [PERSON_NAME] [PERSON_NAME] …" at bounding box center [242, 435] width 106 height 26
select select "80453"
click at [189, 423] on select "Select Technician ameer asid [PERSON_NAME] Manager [PERSON_NAME] [PERSON_NAME] …" at bounding box center [242, 435] width 106 height 26
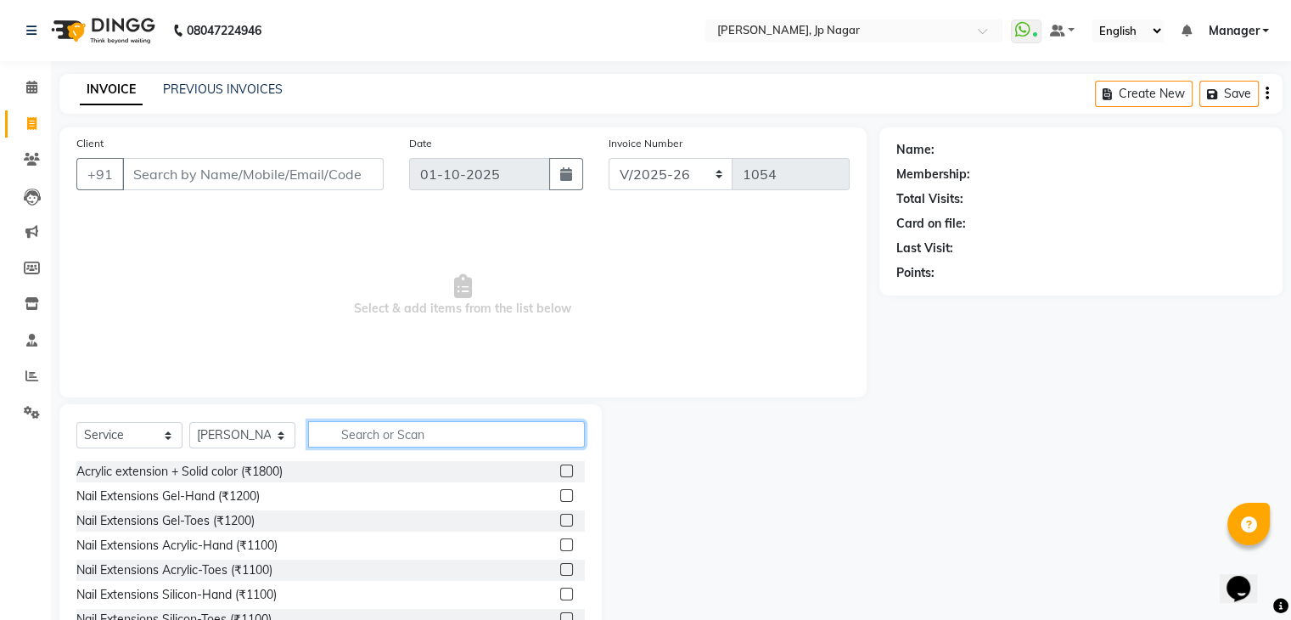
click at [418, 437] on input "text" at bounding box center [446, 434] width 277 height 26
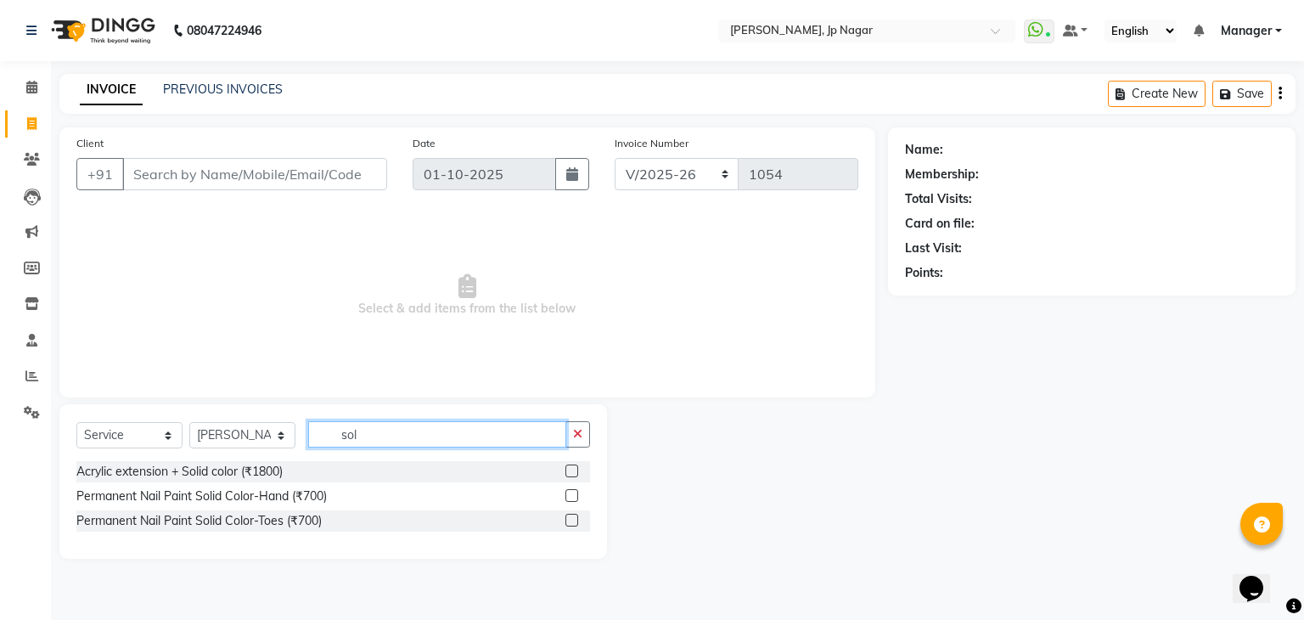
type input "sol"
click at [569, 521] on label at bounding box center [571, 519] width 13 height 13
click at [569, 521] on input "checkbox" at bounding box center [570, 520] width 11 height 11
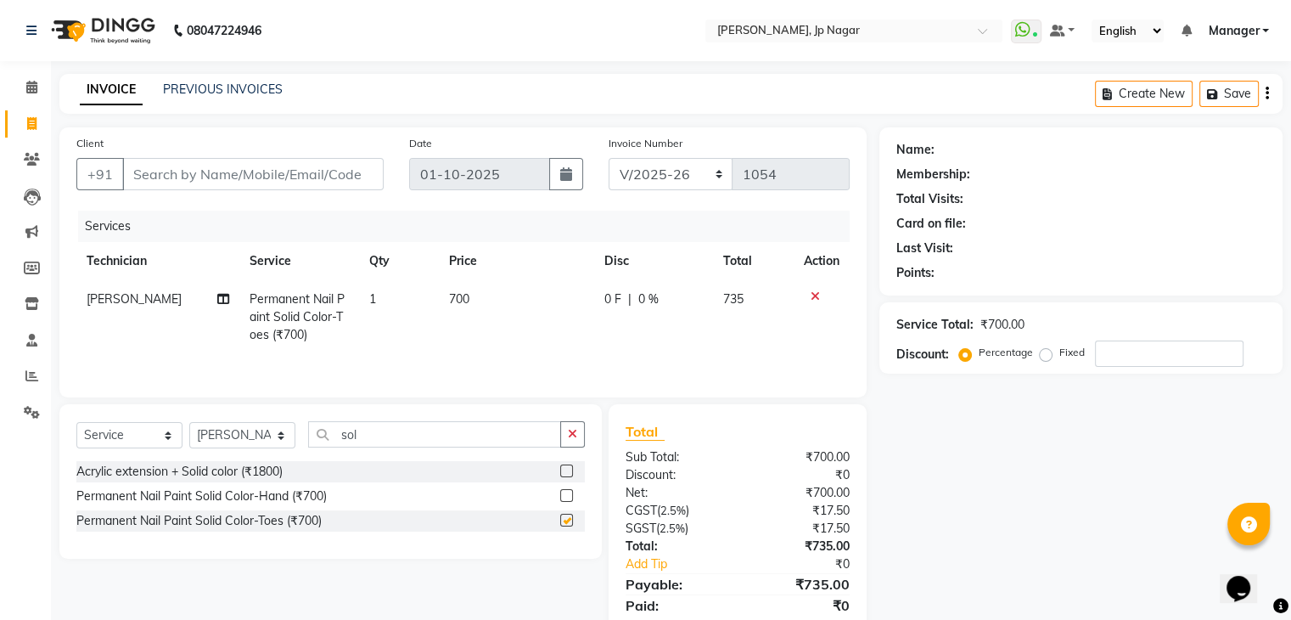
checkbox input "false"
click at [334, 165] on input "Client" at bounding box center [252, 174] width 261 height 32
type input "9"
type input "0"
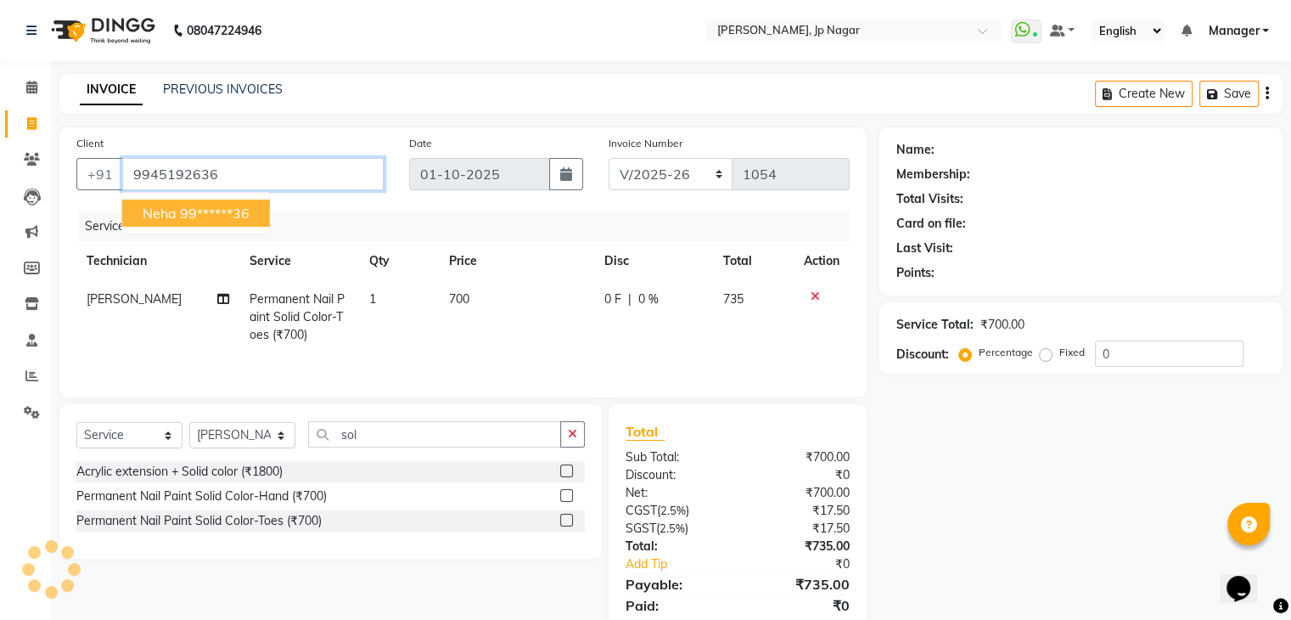
type input "9945192636"
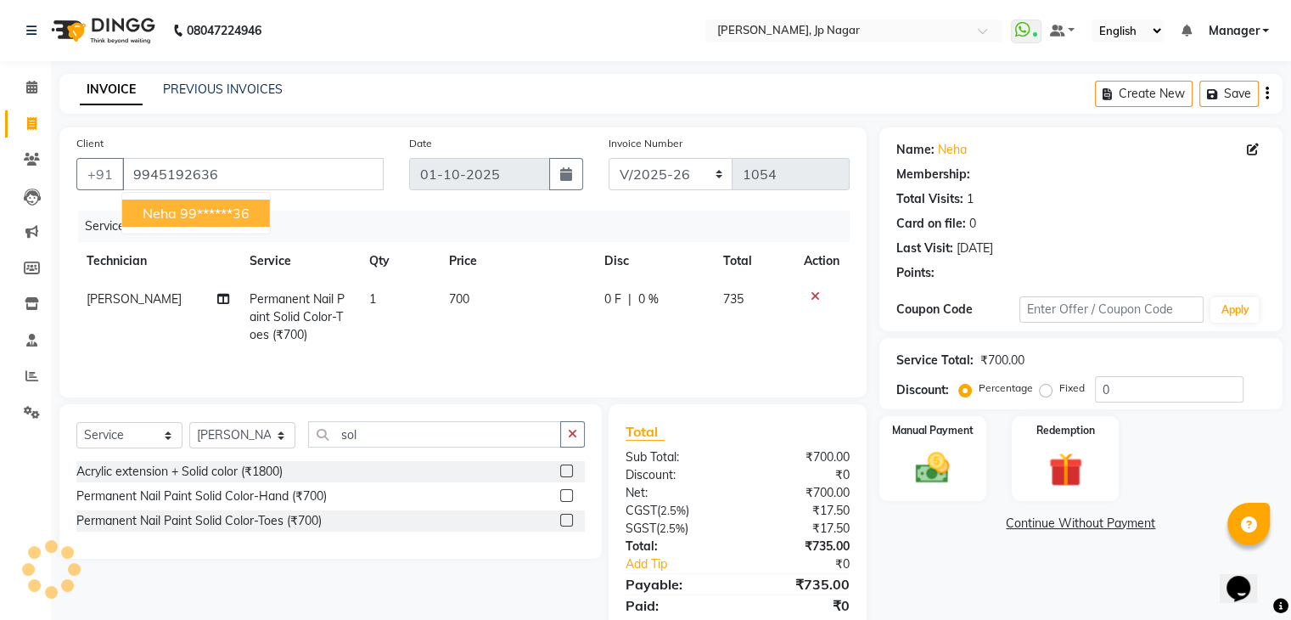
select select "1: Object"
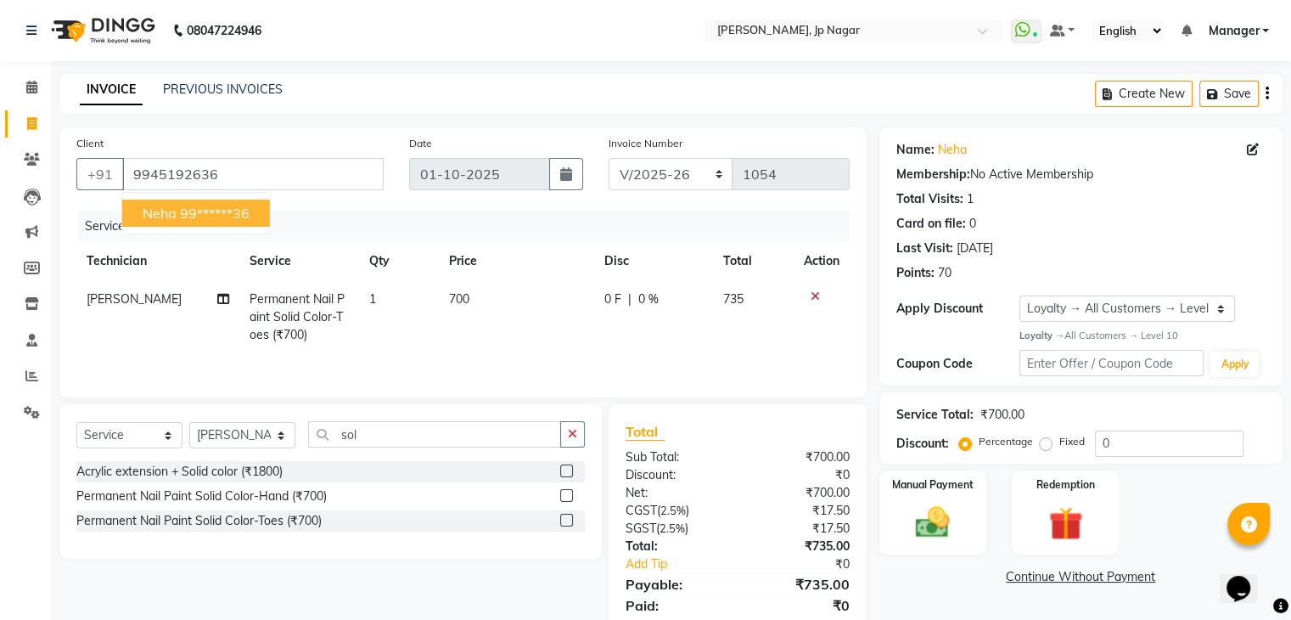
click at [244, 218] on ngb-highlight "99******36" at bounding box center [215, 213] width 70 height 17
type input "99******36"
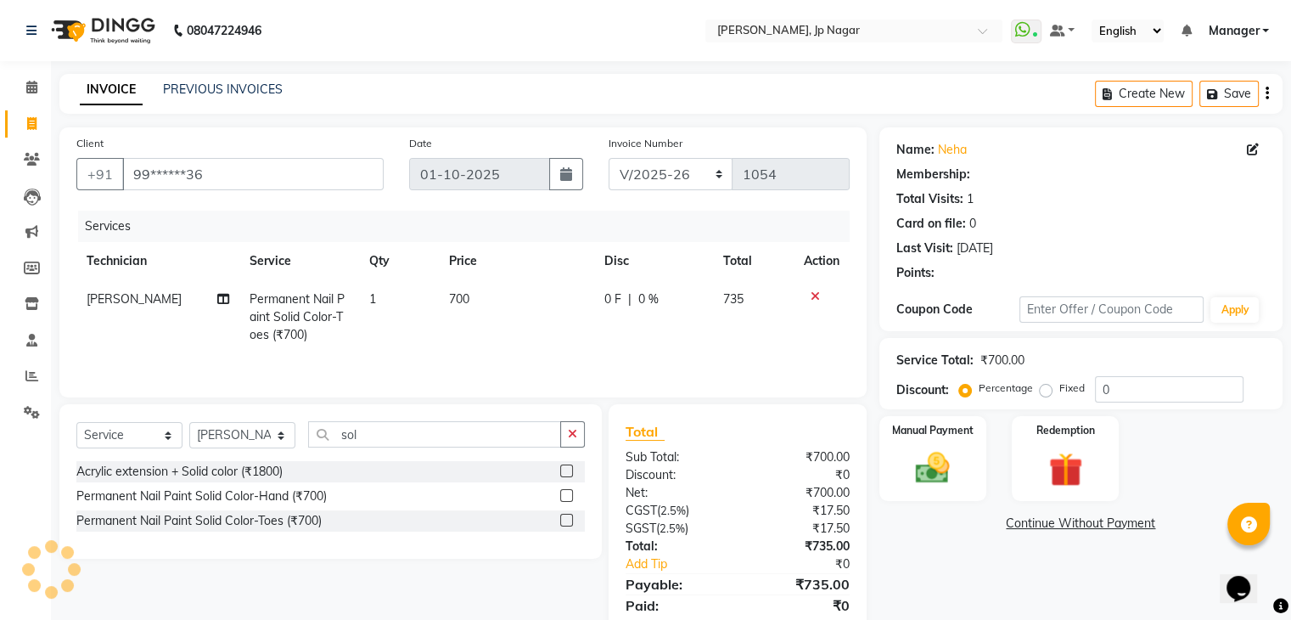
select select "1: Object"
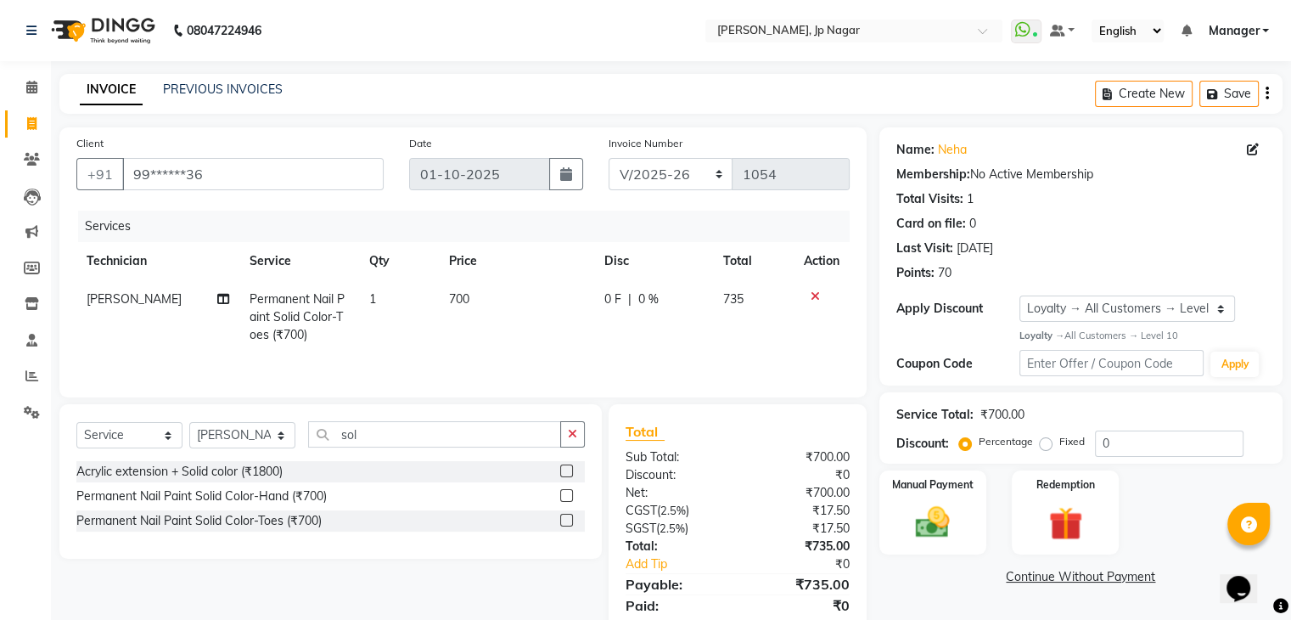
scroll to position [60, 0]
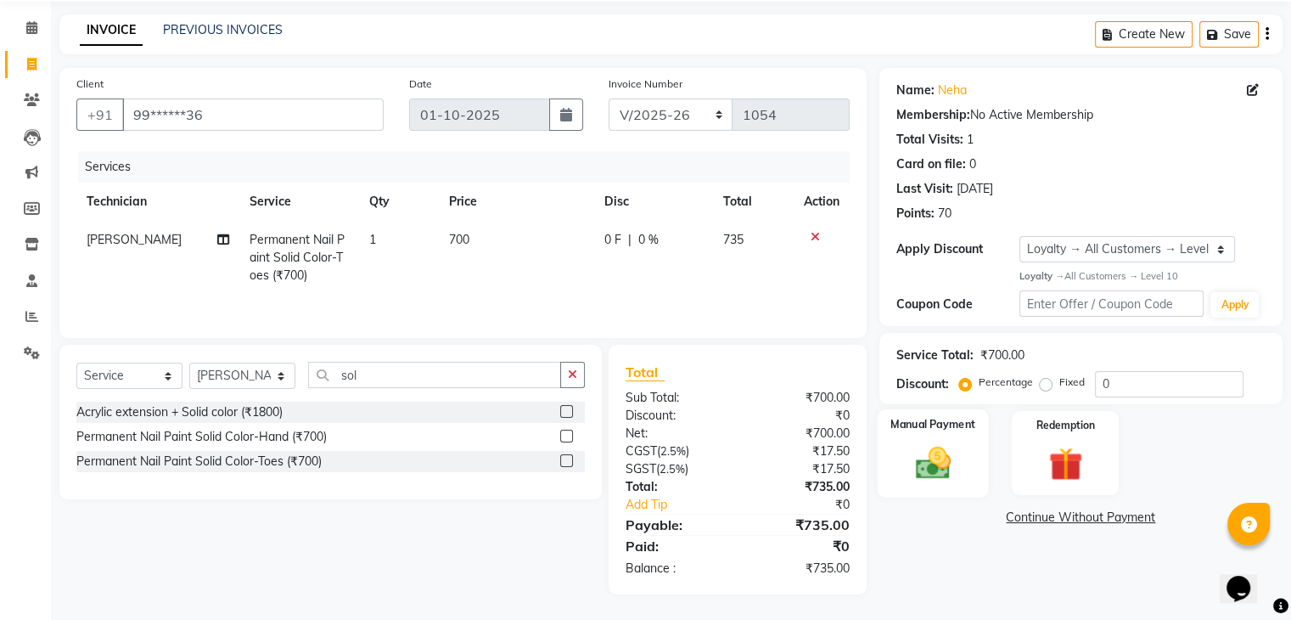
click at [930, 470] on img at bounding box center [932, 462] width 57 height 41
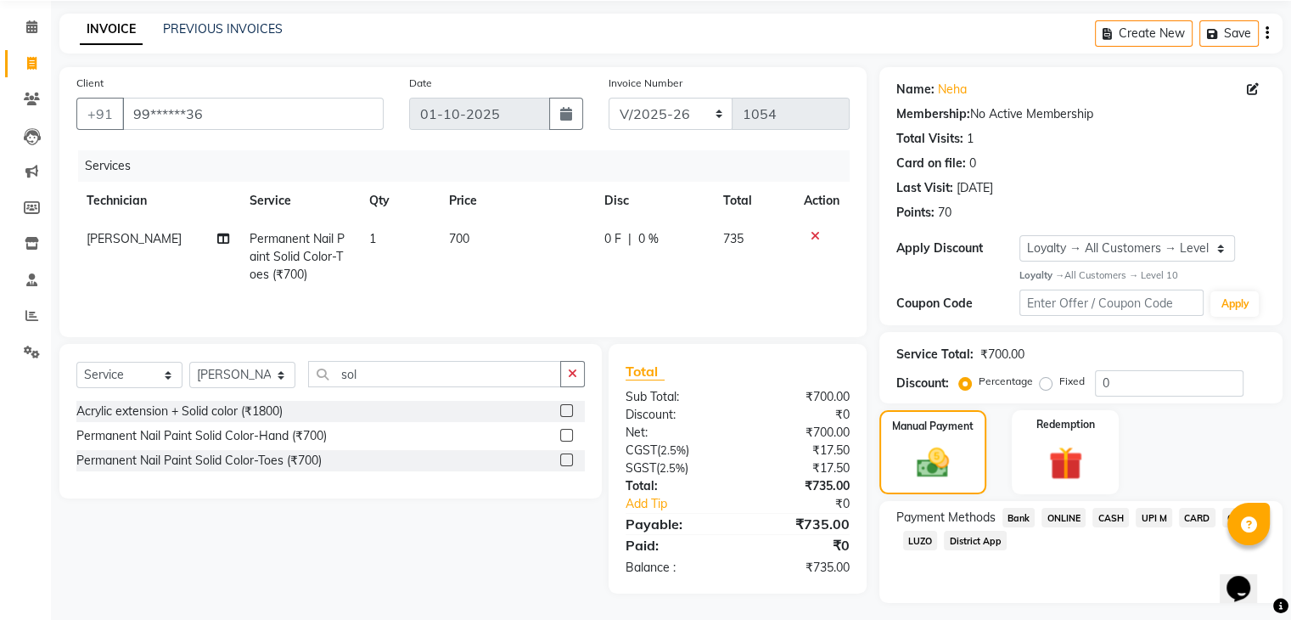
click at [1189, 517] on span "CARD" at bounding box center [1197, 517] width 36 height 20
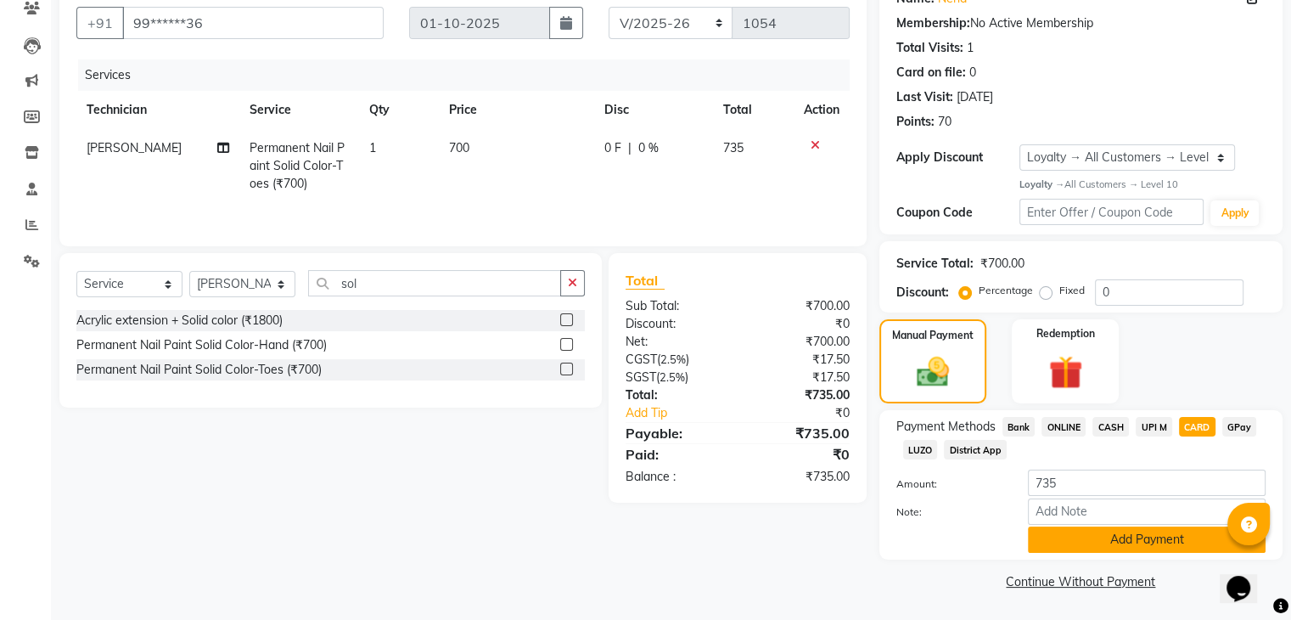
click at [1199, 543] on button "Add Payment" at bounding box center [1147, 539] width 238 height 26
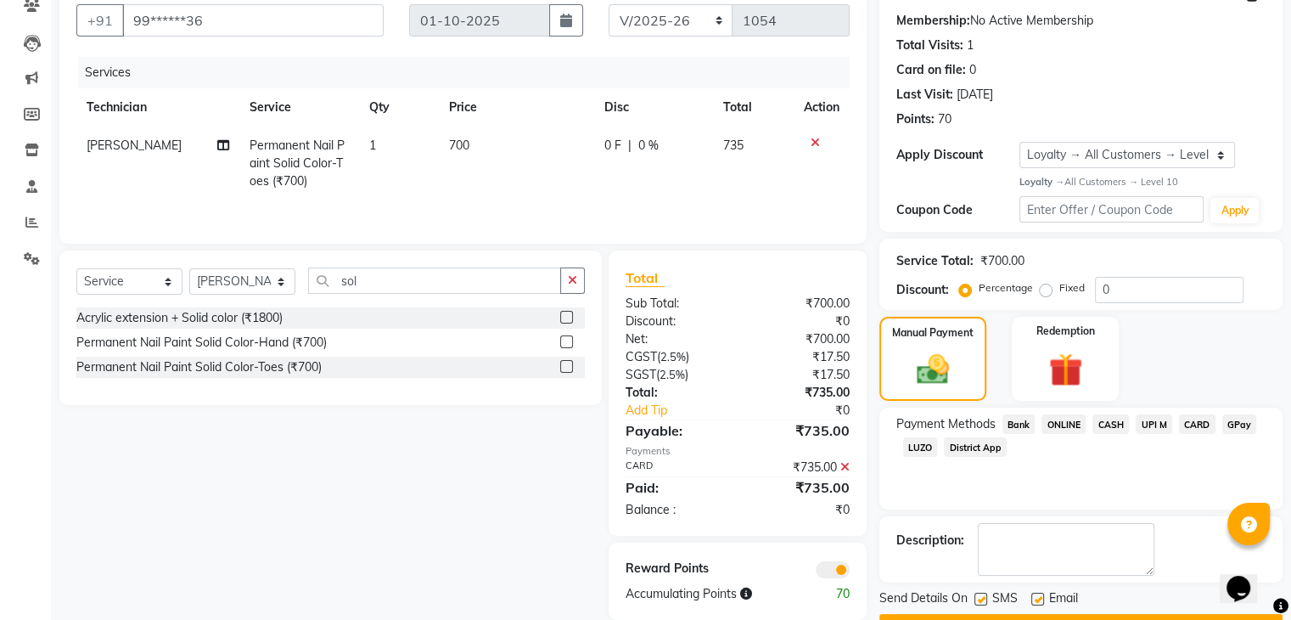
scroll to position [199, 0]
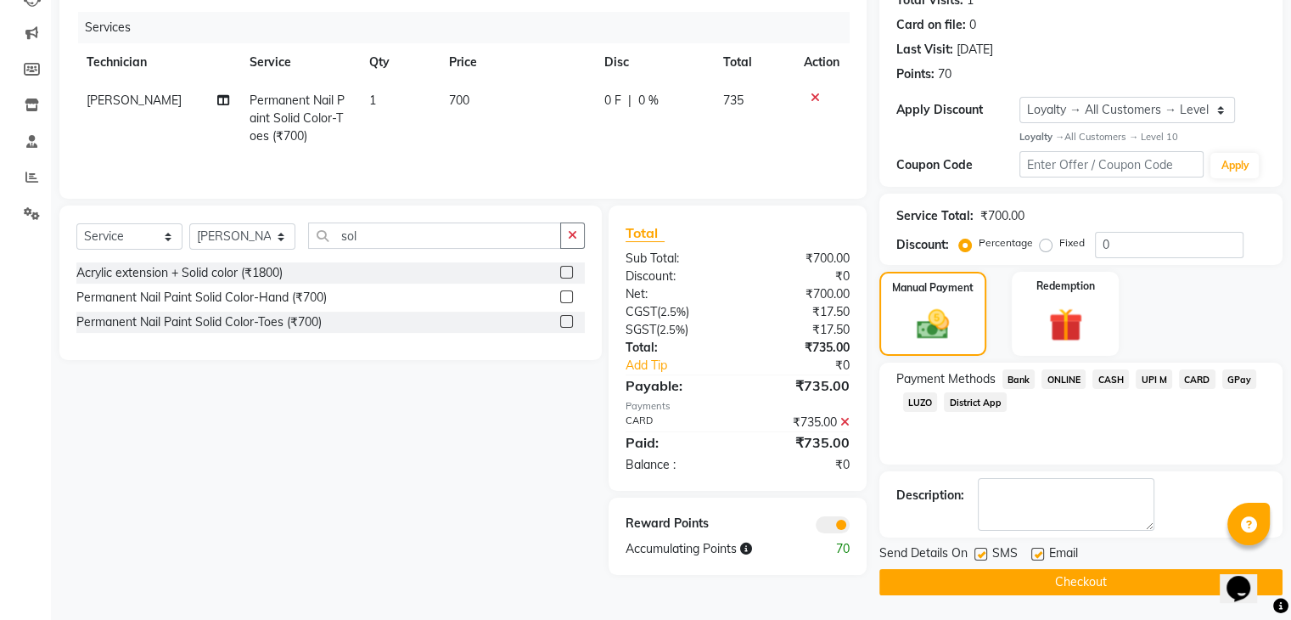
click at [1141, 586] on button "Checkout" at bounding box center [1080, 582] width 403 height 26
